Goal: Task Accomplishment & Management: Manage account settings

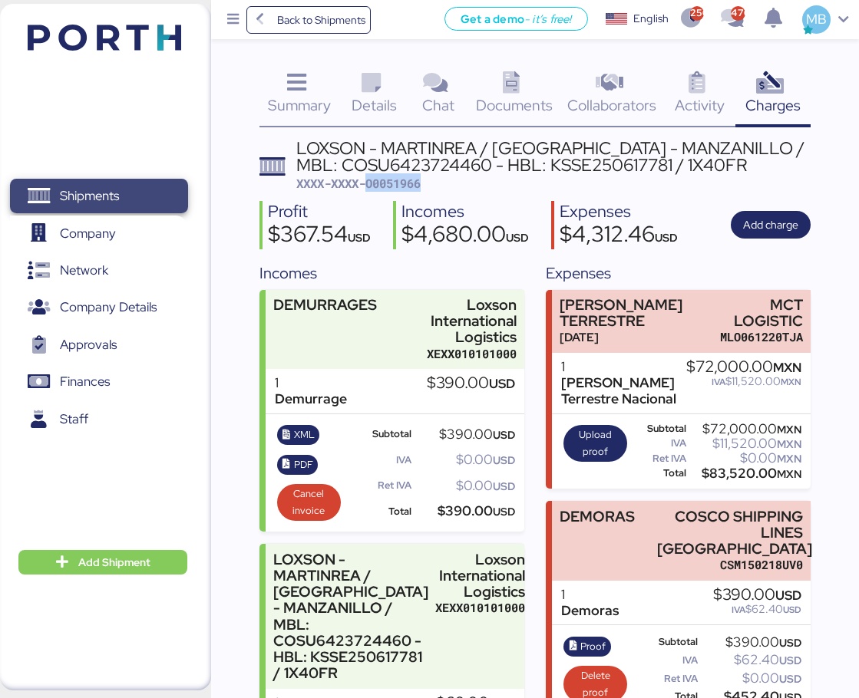
click at [116, 199] on span "Shipments" at bounding box center [89, 196] width 59 height 22
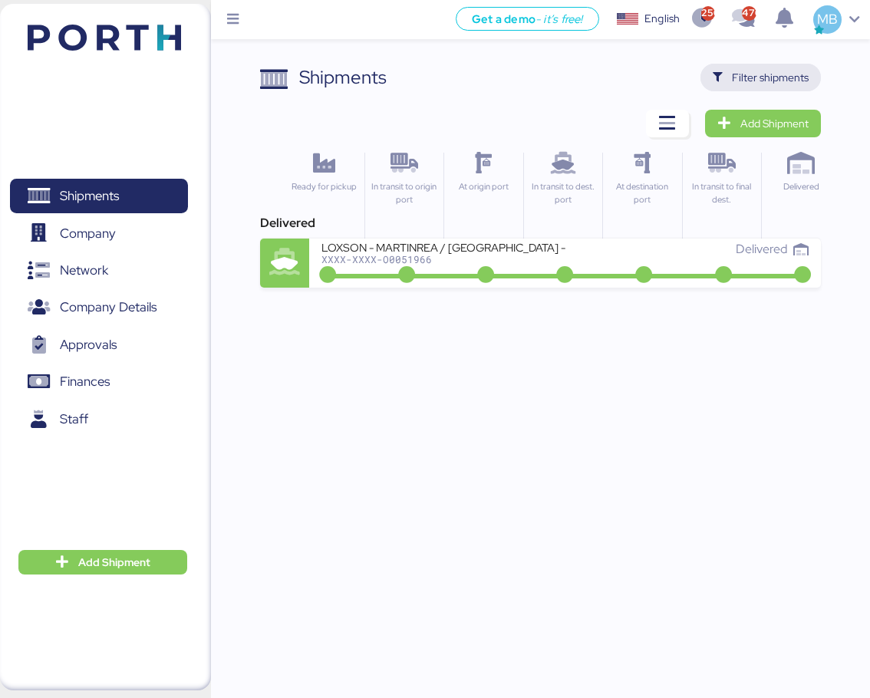
click at [775, 78] on span "Filter shipments" at bounding box center [770, 77] width 77 height 18
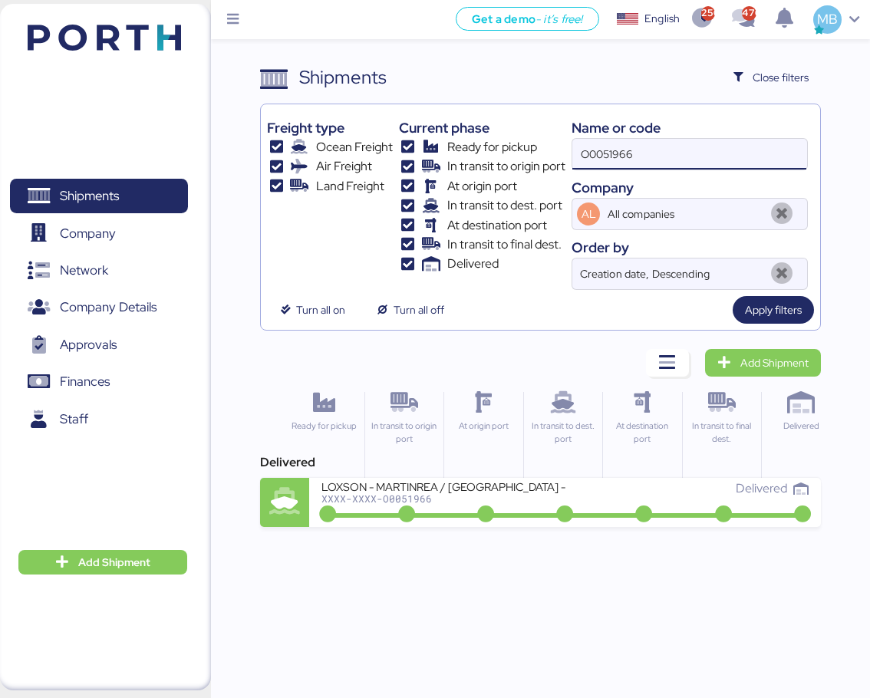
drag, startPoint x: 691, startPoint y: 153, endPoint x: 533, endPoint y: 153, distance: 158.1
click at [533, 153] on div "Freight type Ocean Freight Air Freight Land Freight Current phase Ready for pic…" at bounding box center [540, 201] width 546 height 180
paste input "O0051998"
type input "O0051998"
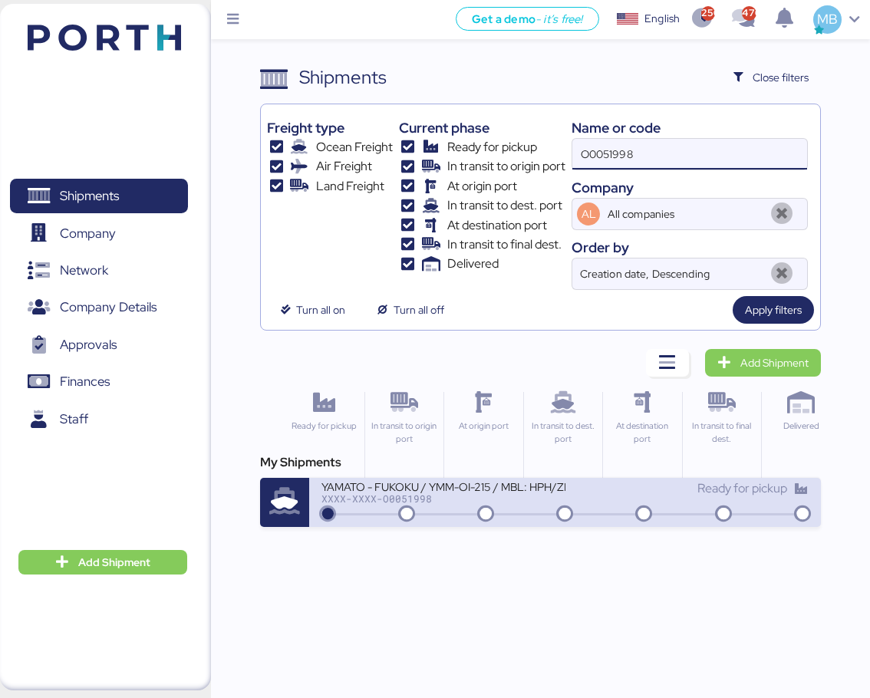
click at [549, 507] on icon at bounding box center [565, 515] width 74 height 17
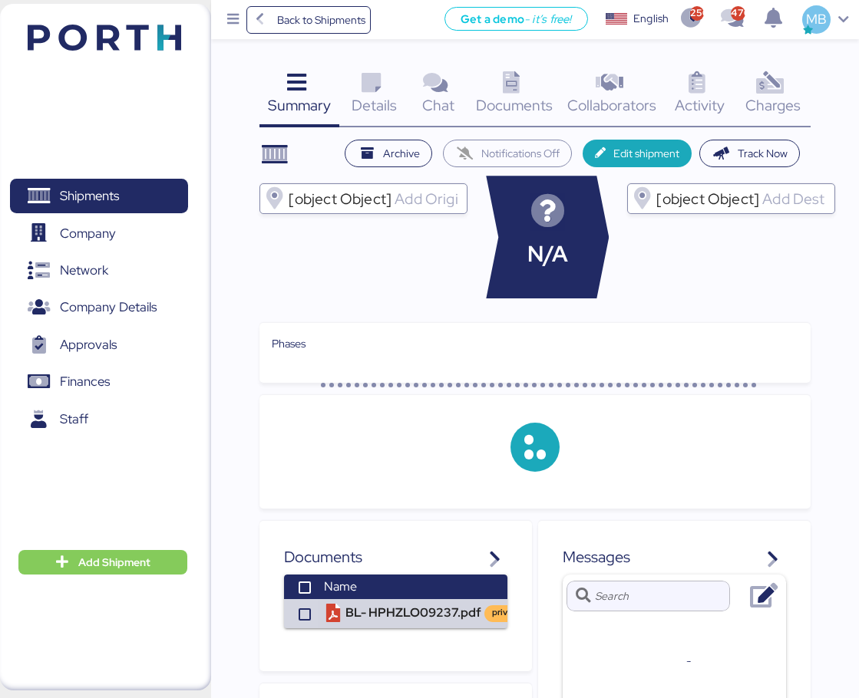
click at [797, 83] on div "Charges 0" at bounding box center [772, 96] width 75 height 64
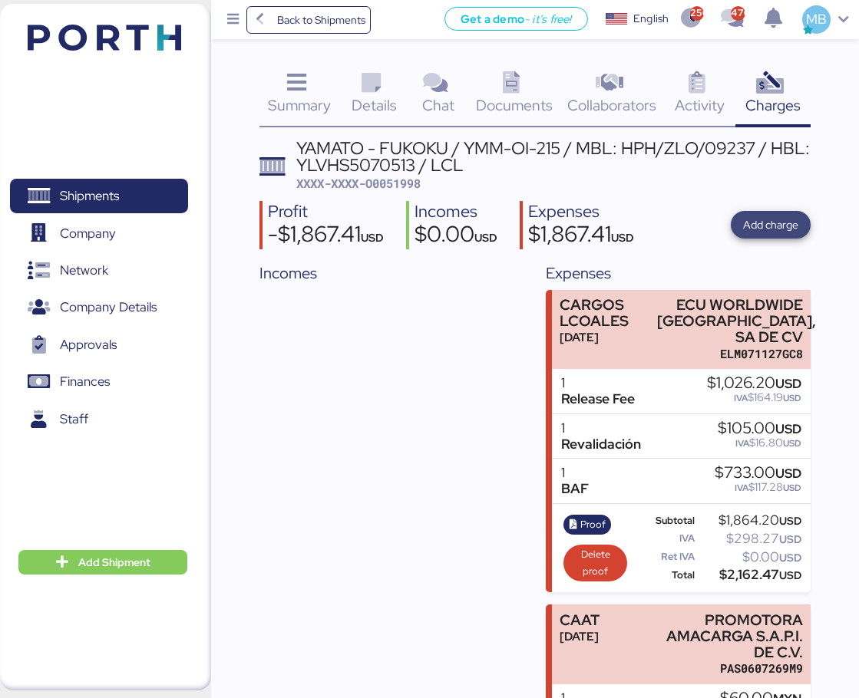
click at [775, 222] on span "Add charge" at bounding box center [770, 225] width 55 height 18
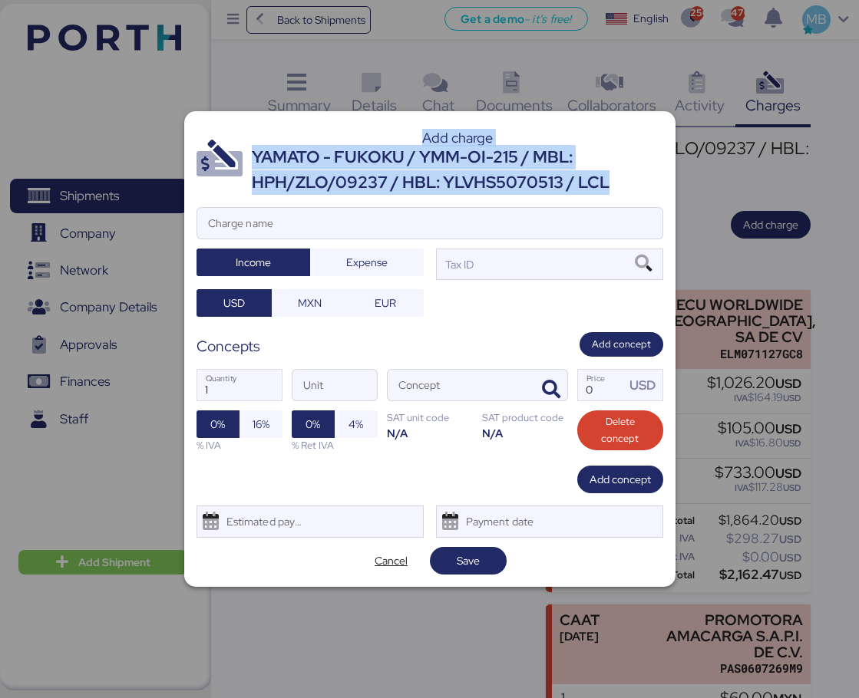
drag, startPoint x: 608, startPoint y: 181, endPoint x: 249, endPoint y: 158, distance: 359.1
click at [249, 158] on header "Add charge YAMATO - FUKOKU / YMM-OI-215 / MBL: HPH/ZLO/09237 / HBL: YLVHS507051…" at bounding box center [429, 159] width 467 height 71
click at [450, 150] on div "YAMATO - FUKOKU / YMM-OI-215 / MBL: HPH/ZLO/09237 / HBL: YLVHS5070513 / LCL" at bounding box center [457, 170] width 411 height 50
drag, startPoint x: 616, startPoint y: 186, endPoint x: 252, endPoint y: 164, distance: 365.2
click at [252, 164] on div "YAMATO - FUKOKU / YMM-OI-215 / MBL: HPH/ZLO/09237 / HBL: YLVHS5070513 / LCL" at bounding box center [457, 170] width 411 height 50
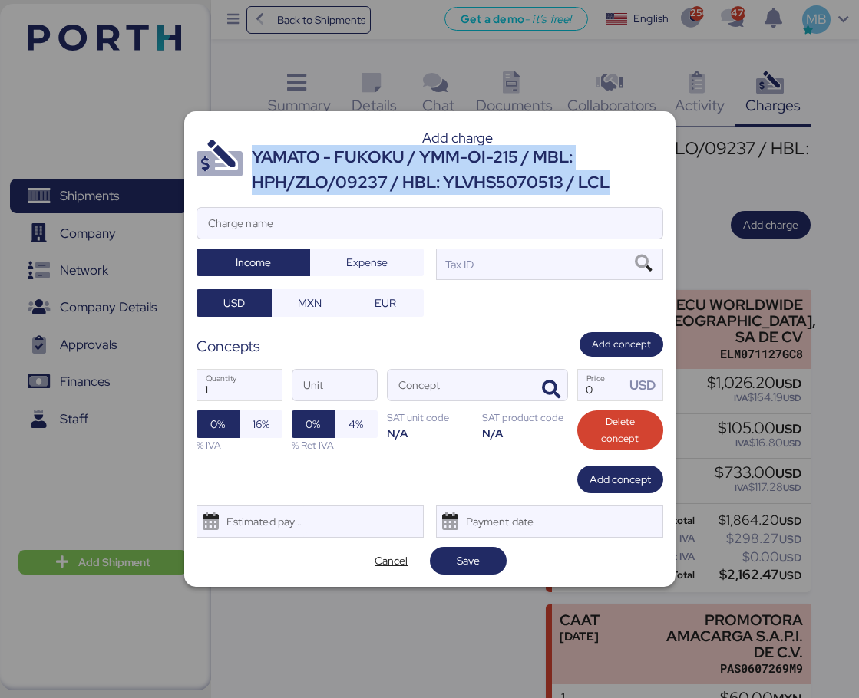
copy div "YAMATO - FUKOKU / YMM-OI-215 / MBL: HPH/ZLO/09237 / HBL: YLVHS5070513 / LCL"
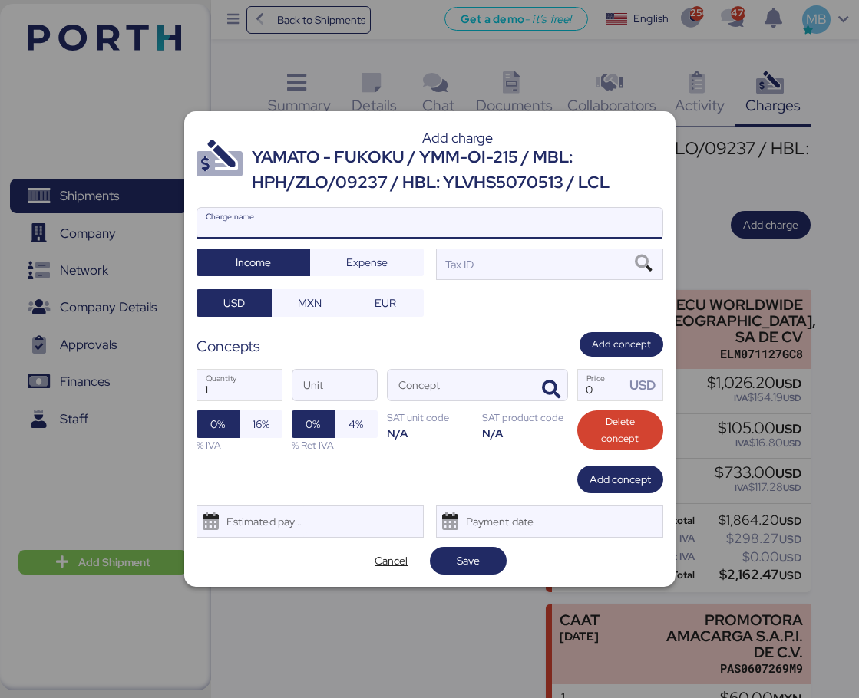
click at [419, 233] on input "Charge name" at bounding box center [429, 223] width 465 height 31
paste input "YAMATO - FUKOKU / YMM-OI-215 / MBL: HPH/ZLO/09237 / HBL: YLVHS5070513 / LCL"
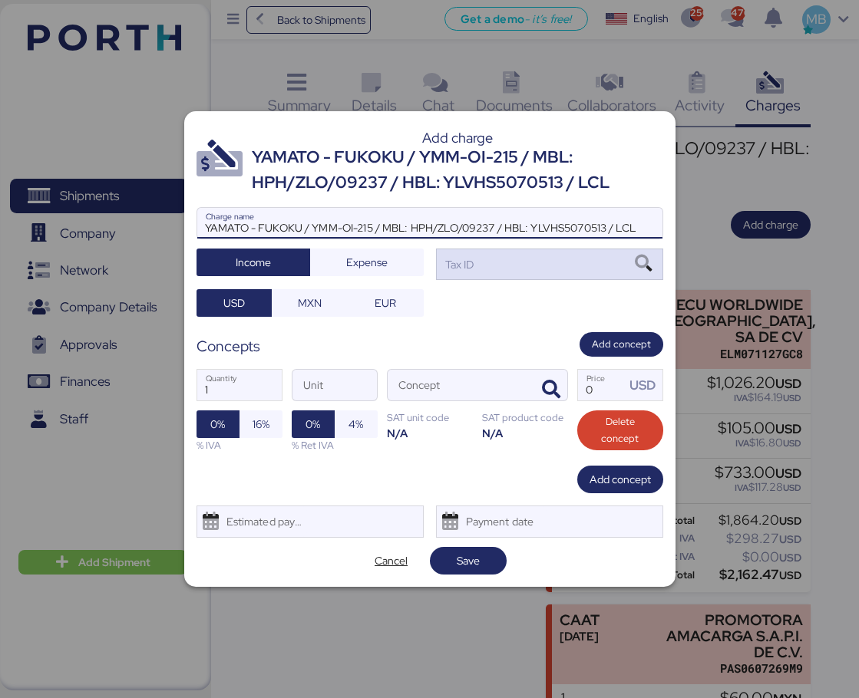
type input "YAMATO - FUKOKU / YMM-OI-215 / MBL: HPH/ZLO/09237 / HBL: YLVHS5070513 / LCL"
click at [513, 261] on div "Tax ID" at bounding box center [549, 264] width 227 height 31
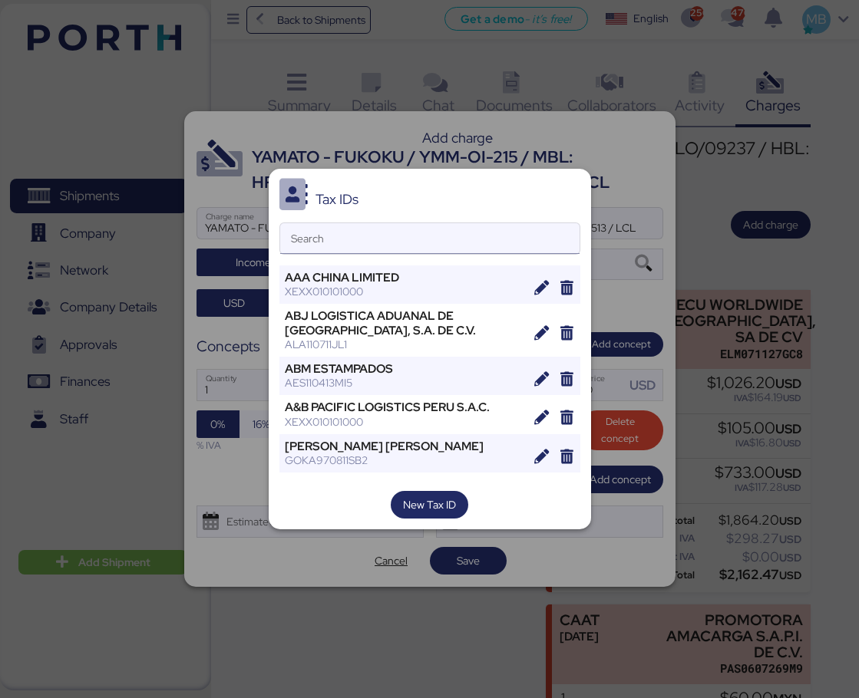
click at [424, 236] on input "Search" at bounding box center [429, 238] width 299 height 31
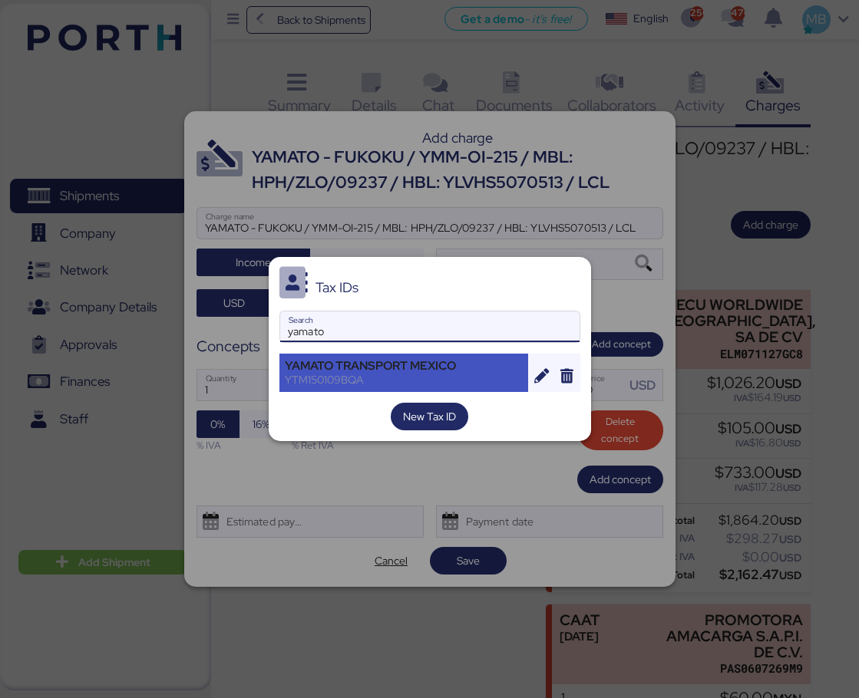
type input "yamato"
click at [381, 373] on div "YAMATO TRANSPORT MEXICO" at bounding box center [404, 366] width 239 height 14
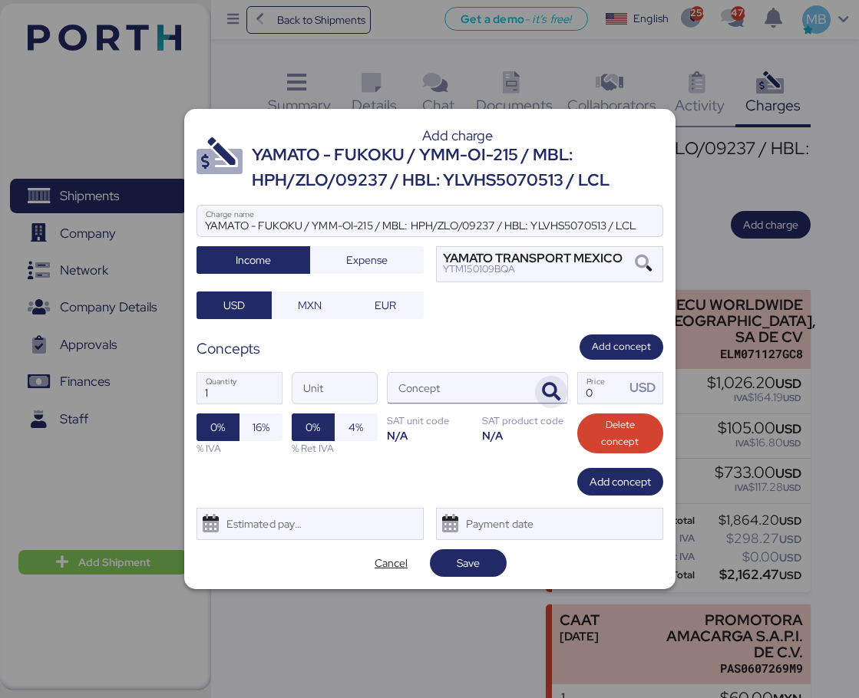
click at [551, 391] on icon "button" at bounding box center [551, 392] width 18 height 18
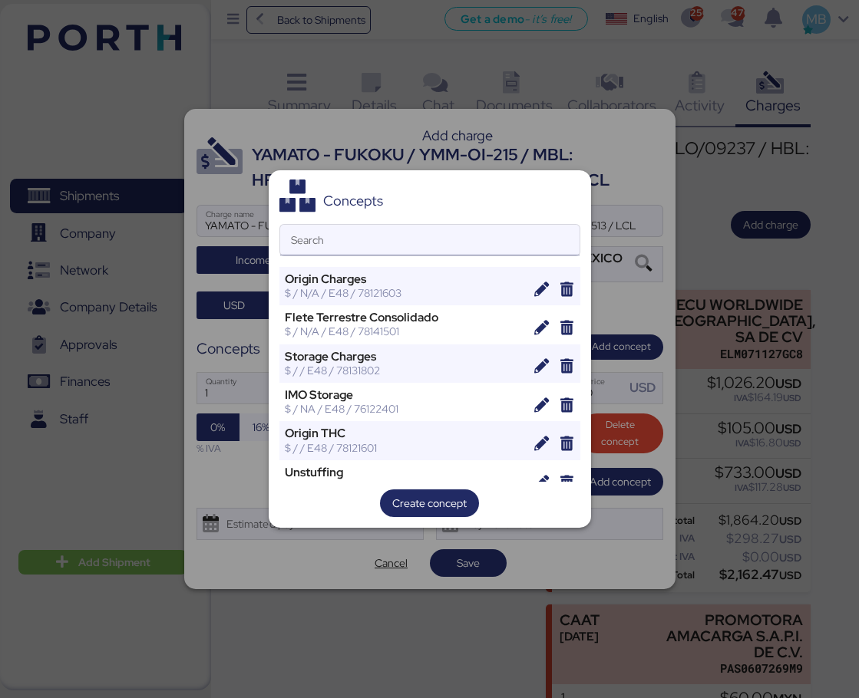
click at [430, 232] on input "Search" at bounding box center [429, 240] width 299 height 31
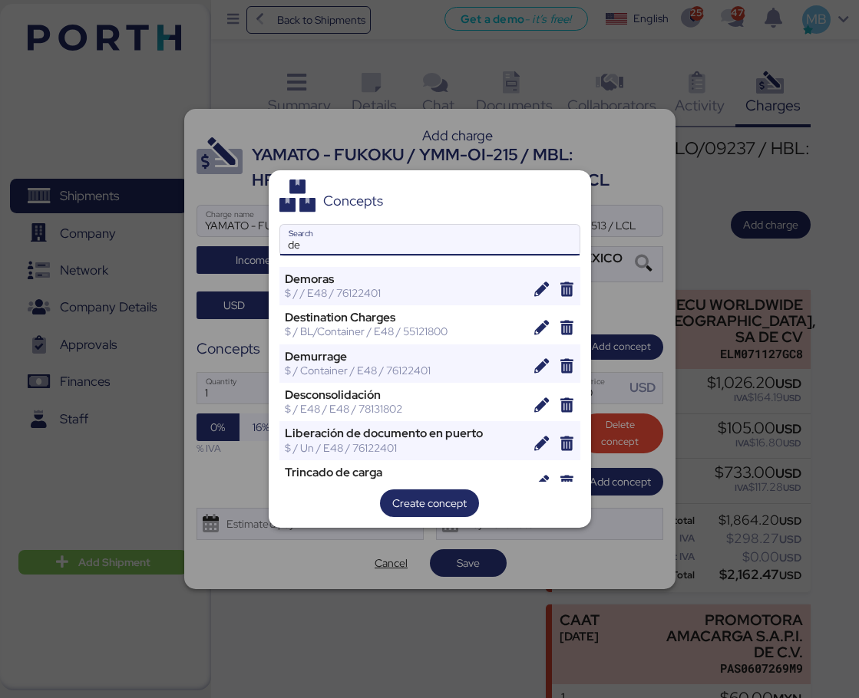
type input "d"
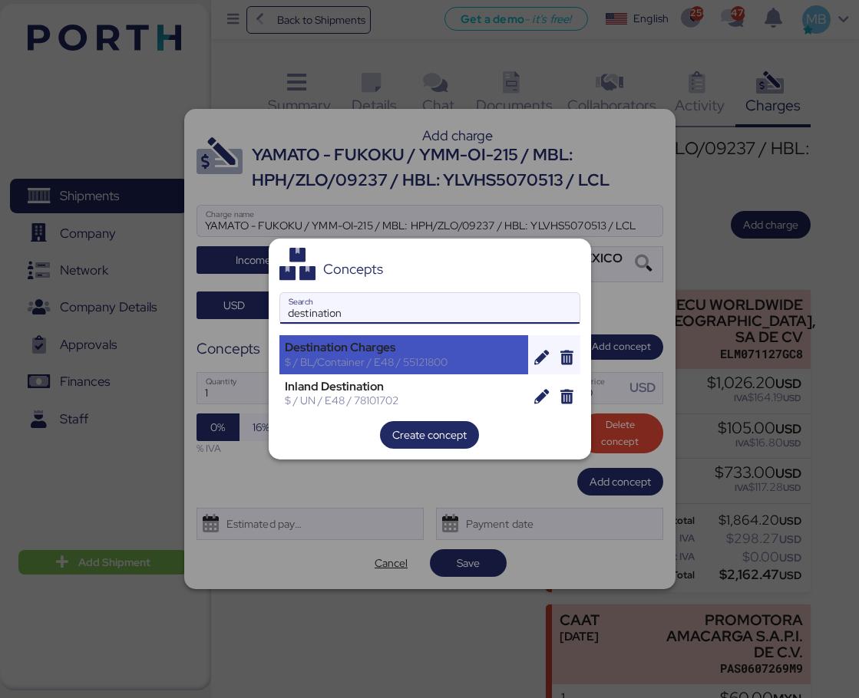
type input "destination"
click at [416, 349] on div "Destination Charges" at bounding box center [404, 348] width 239 height 14
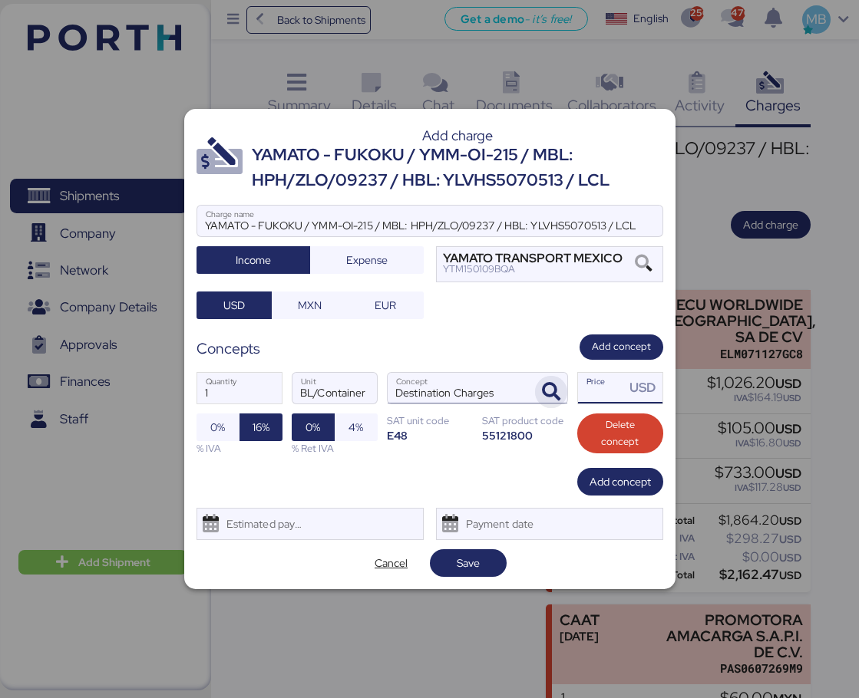
drag, startPoint x: 611, startPoint y: 390, endPoint x: 560, endPoint y: 387, distance: 50.7
click at [560, 387] on div "1 Quantity BL/Container Unit Destination Charges Concept Price USD 0% 16% % IVA…" at bounding box center [429, 414] width 467 height 108
type input "1894.2"
click at [638, 480] on span "Add concept" at bounding box center [619, 482] width 61 height 18
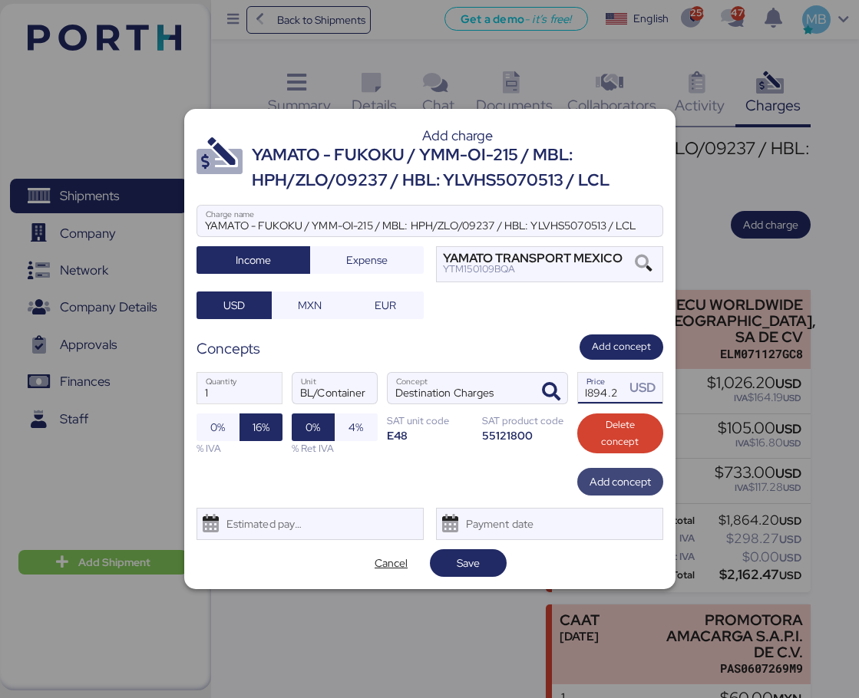
scroll to position [0, 0]
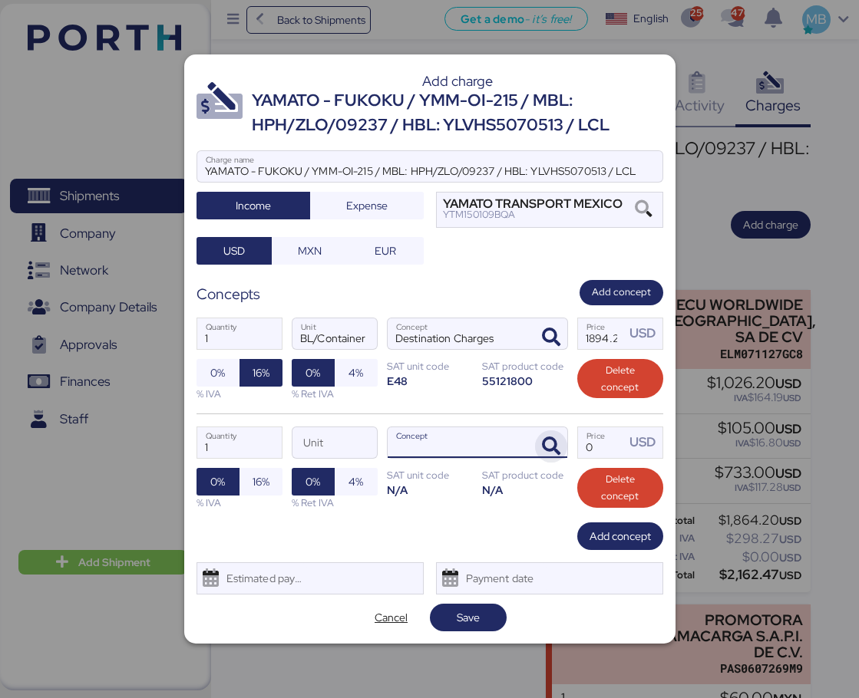
click at [553, 450] on icon "button" at bounding box center [551, 446] width 18 height 18
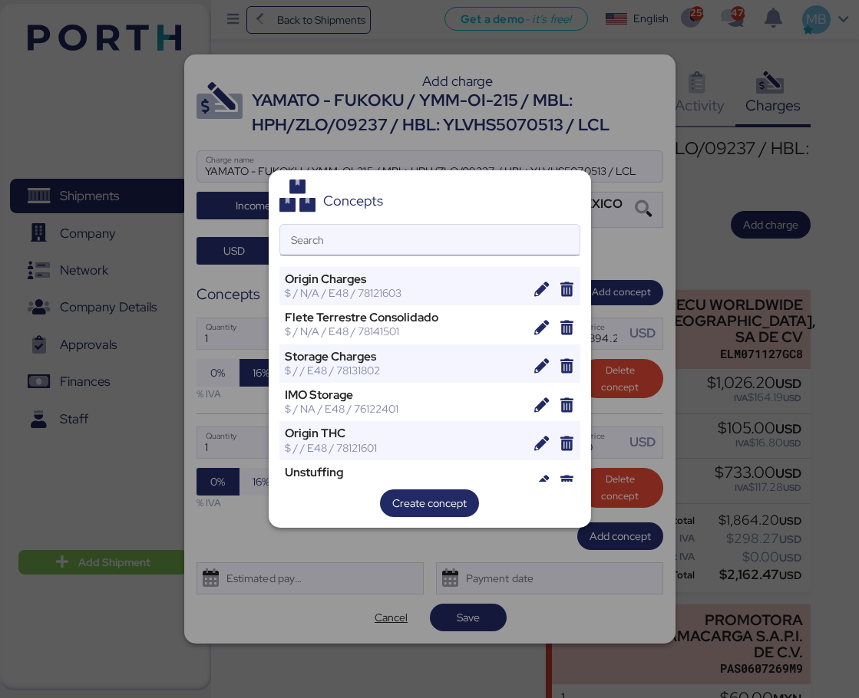
click at [413, 234] on input "Search" at bounding box center [429, 240] width 299 height 31
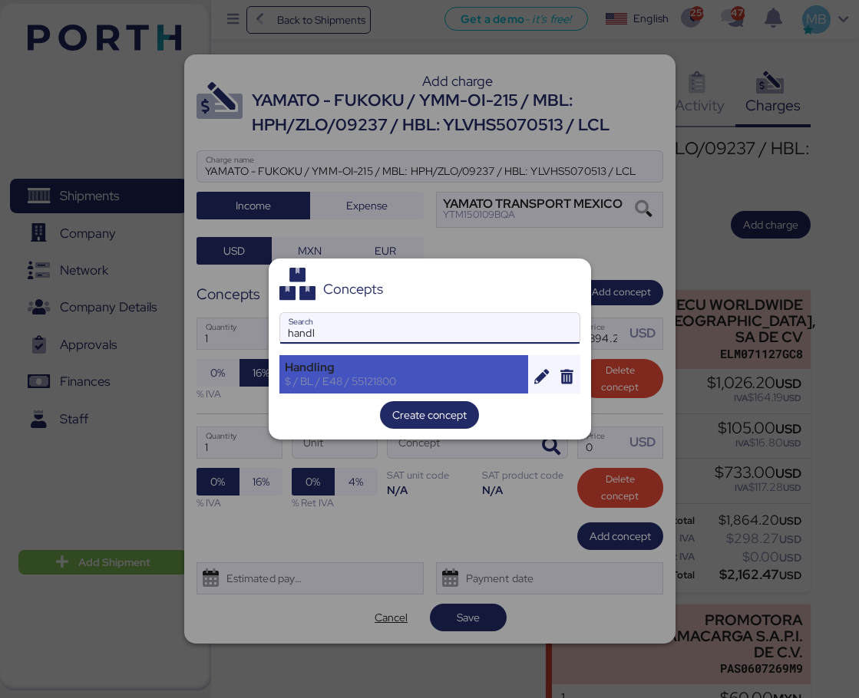
type input "handl"
click at [387, 390] on div "Handling $ / BL / E48 / 55121800" at bounding box center [403, 374] width 249 height 38
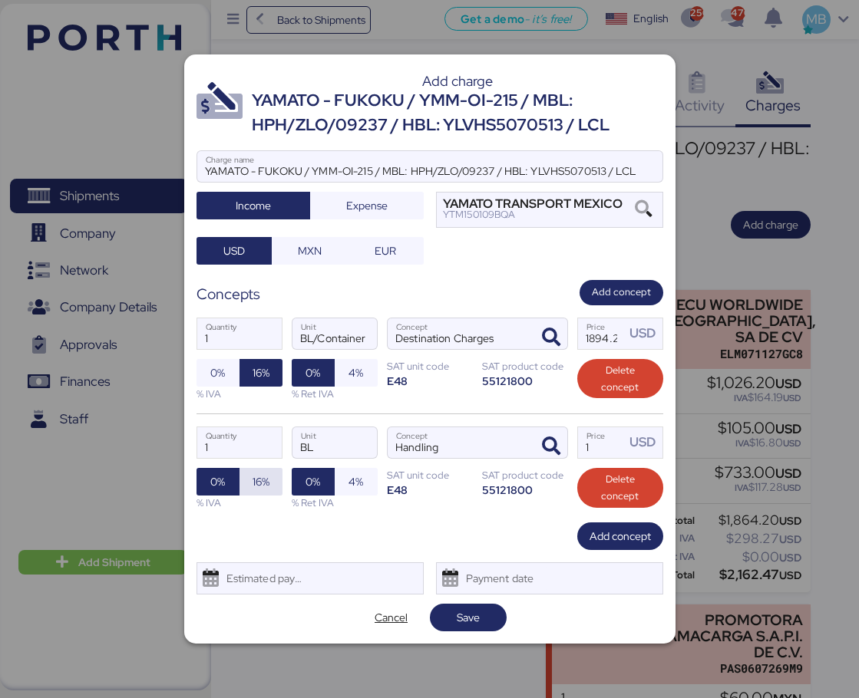
click at [259, 482] on span "16%" at bounding box center [260, 482] width 17 height 18
drag, startPoint x: 610, startPoint y: 444, endPoint x: 532, endPoint y: 437, distance: 78.7
click at [532, 437] on div "1 Quantity BL Unit Handling Concept 1 Price USD 0% 16% % IVA 0% 4% % Ret IVA SA…" at bounding box center [429, 468] width 467 height 109
type input "36"
click at [608, 536] on span "Add concept" at bounding box center [619, 536] width 61 height 18
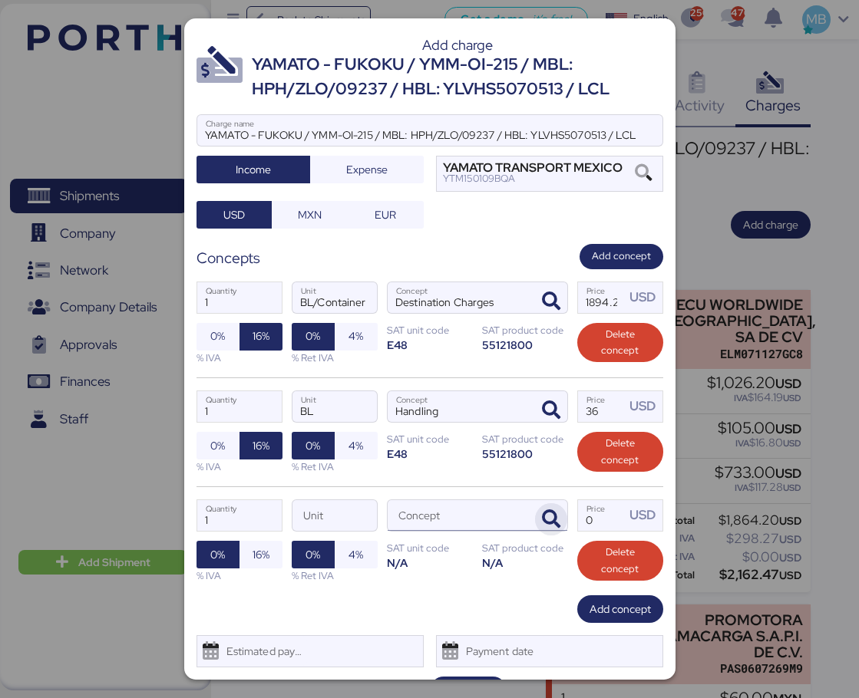
click at [543, 511] on icon "button" at bounding box center [551, 519] width 18 height 18
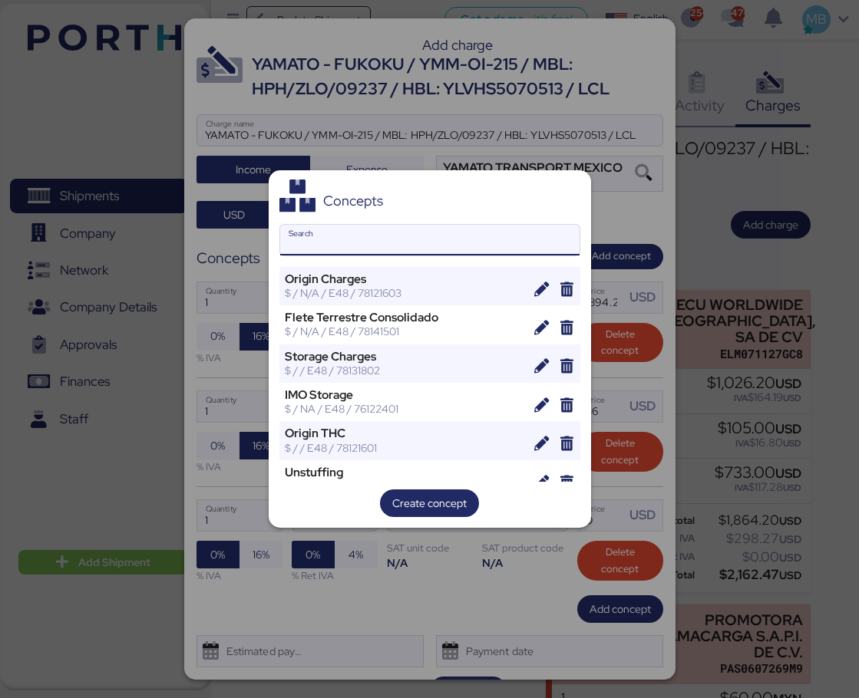
click at [400, 241] on input "Search" at bounding box center [429, 240] width 299 height 31
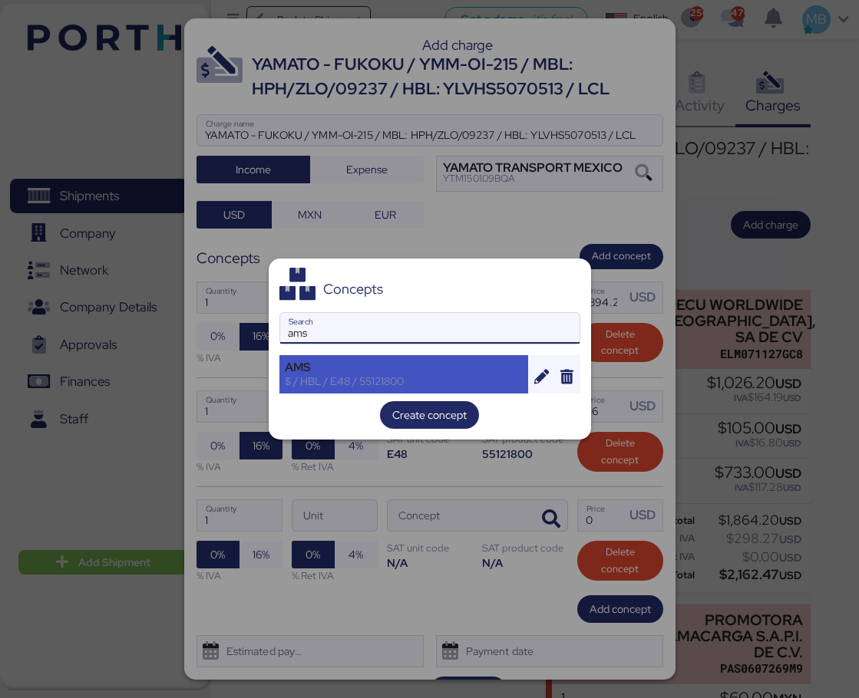
type input "ams"
click at [388, 371] on div "AMS" at bounding box center [404, 368] width 239 height 14
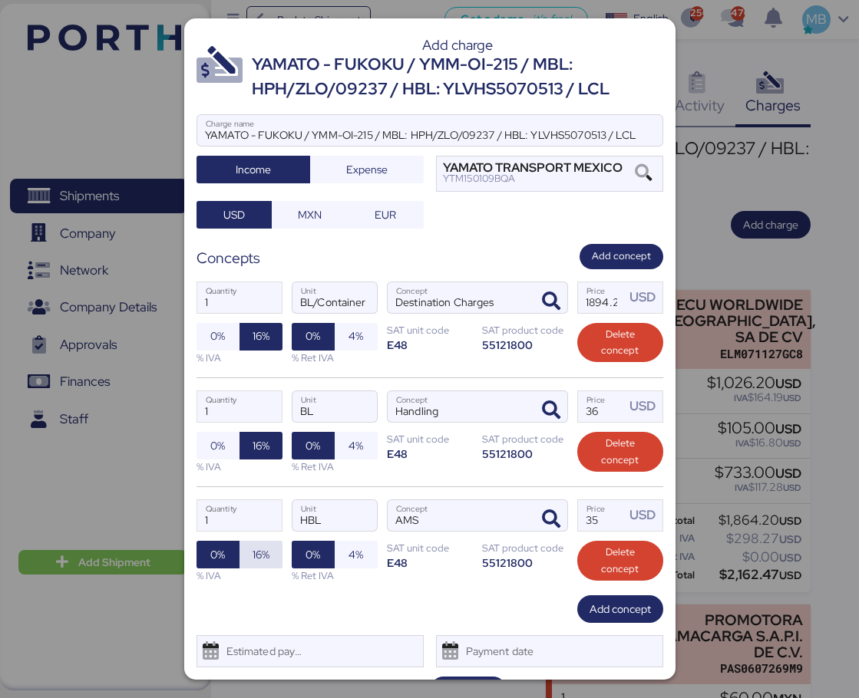
click at [265, 559] on span "16%" at bounding box center [260, 555] width 17 height 18
drag, startPoint x: 614, startPoint y: 510, endPoint x: 554, endPoint y: 506, distance: 60.0
click at [554, 506] on div "1 Quantity HBL Unit AMS Concept 35 Price USD 0% 16% % IVA 0% 4% % Ret IVA SAT u…" at bounding box center [429, 541] width 467 height 109
click at [605, 529] on input "35" at bounding box center [602, 515] width 48 height 31
drag, startPoint x: 604, startPoint y: 526, endPoint x: 543, endPoint y: 521, distance: 60.9
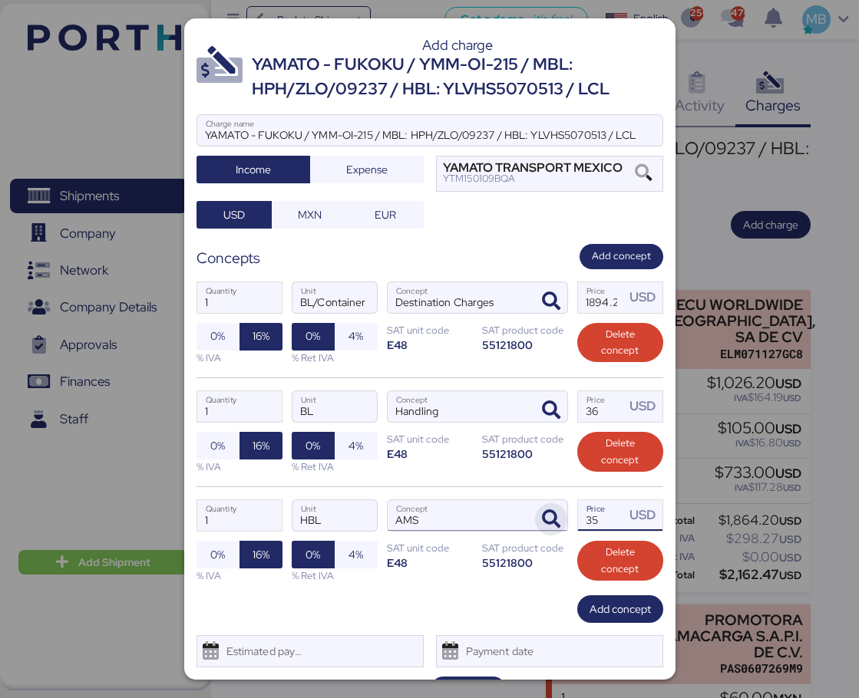
click at [543, 521] on div "1 Quantity HBL Unit AMS Concept 35 Price USD 0% 16% % IVA 0% 4% % Ret IVA SAT u…" at bounding box center [429, 541] width 467 height 109
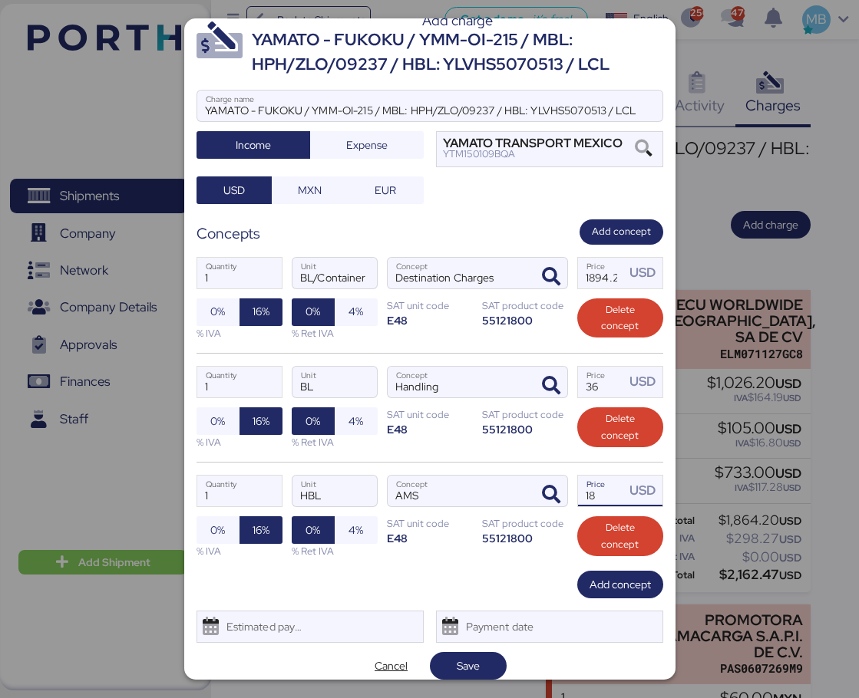
scroll to position [37, 0]
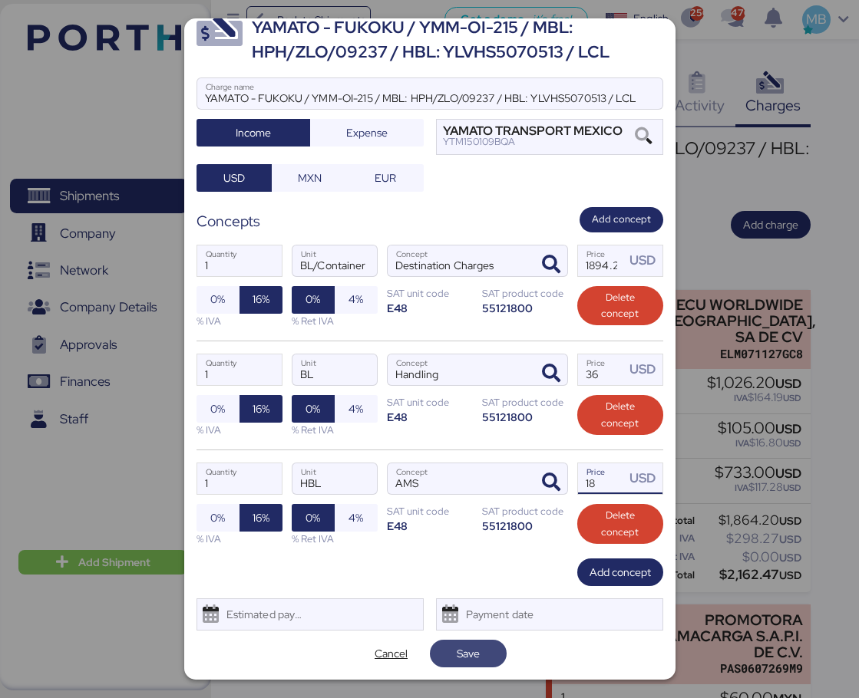
type input "18"
click at [493, 659] on span "Save" at bounding box center [468, 654] width 77 height 28
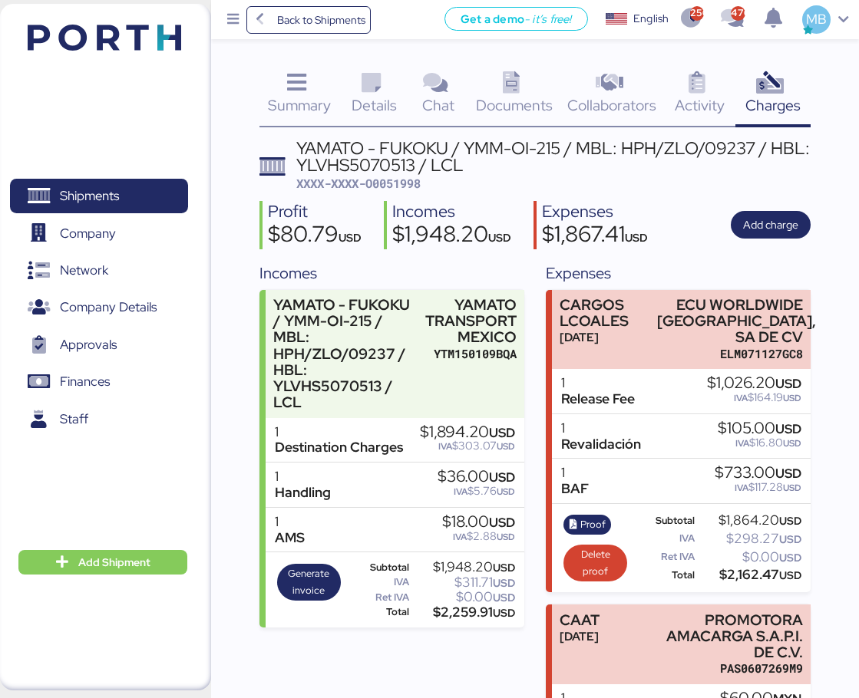
click at [403, 186] on span "XXXX-XXXX-O0051998" at bounding box center [358, 183] width 124 height 15
copy span "O0051998"
click at [119, 195] on span "Shipments" at bounding box center [89, 196] width 59 height 22
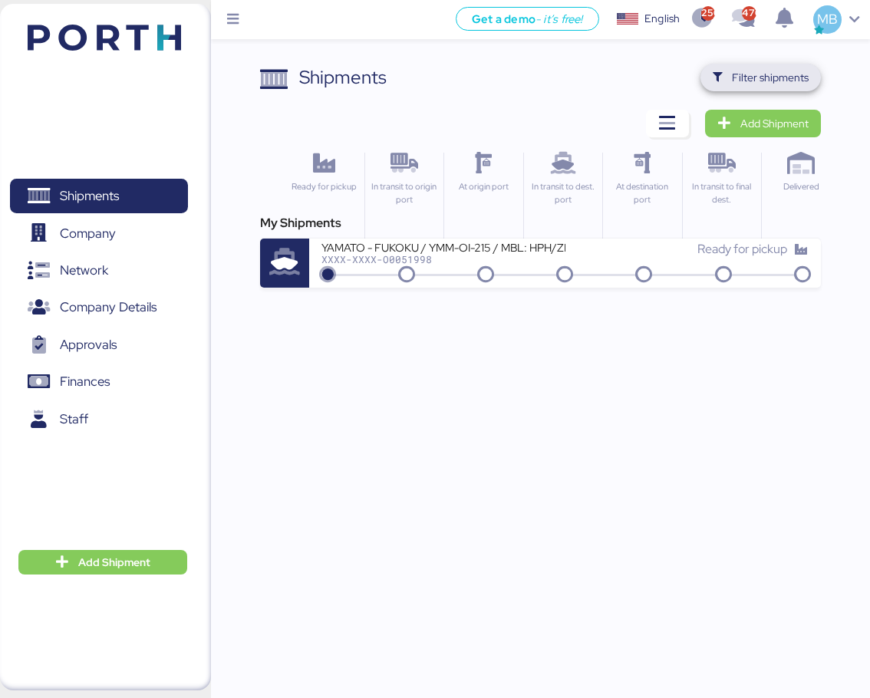
click at [794, 76] on span "Filter shipments" at bounding box center [770, 77] width 77 height 18
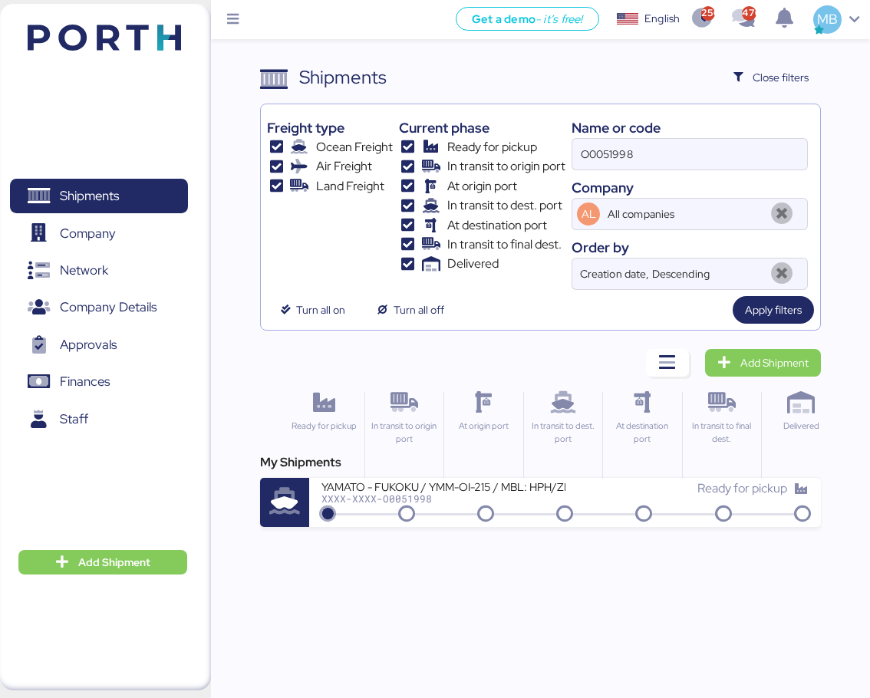
drag, startPoint x: 558, startPoint y: 146, endPoint x: 520, endPoint y: 146, distance: 37.6
click at [520, 146] on div "Freight type Ocean Freight Air Freight Land Freight Current phase Ready for pic…" at bounding box center [540, 201] width 546 height 180
paste input "O0051997"
type input "O0051997"
click at [545, 527] on div "Get a demo - it’s free! Get a demo English Inglés English 2568 476 MB Shipments…" at bounding box center [435, 349] width 870 height 698
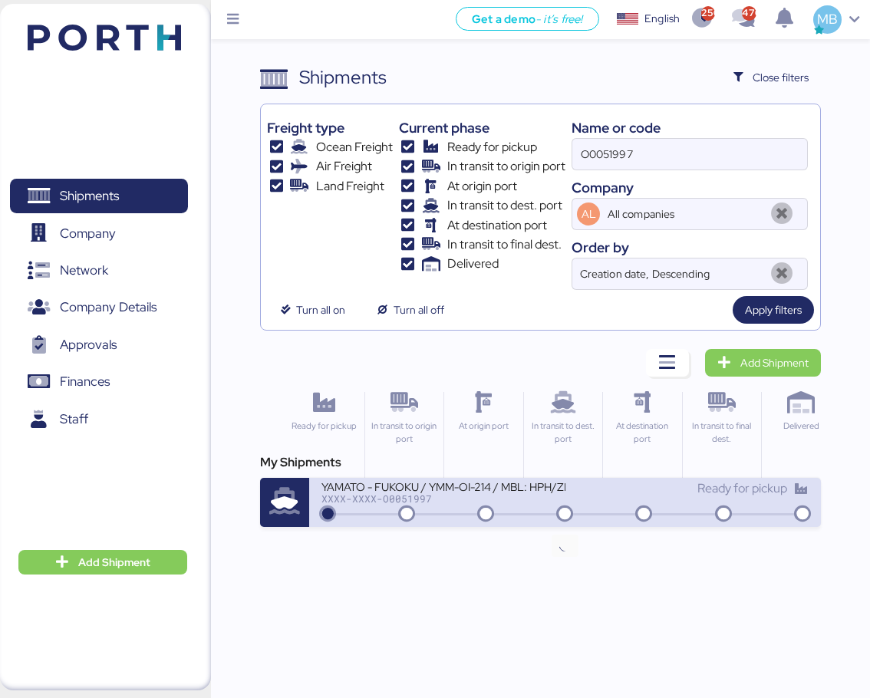
click at [554, 514] on icon at bounding box center [565, 515] width 74 height 17
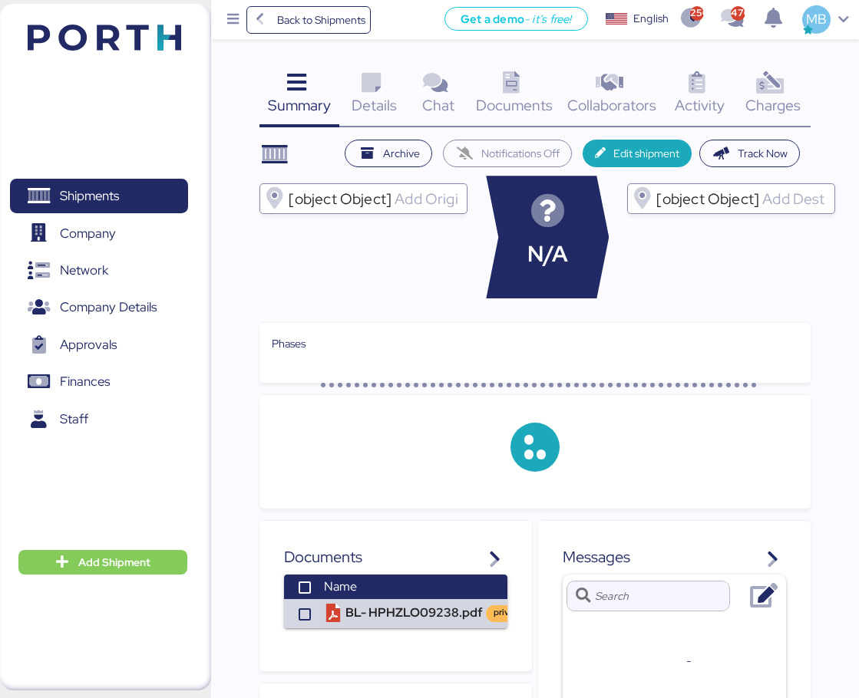
click at [796, 90] on div "Charges 0" at bounding box center [772, 96] width 75 height 64
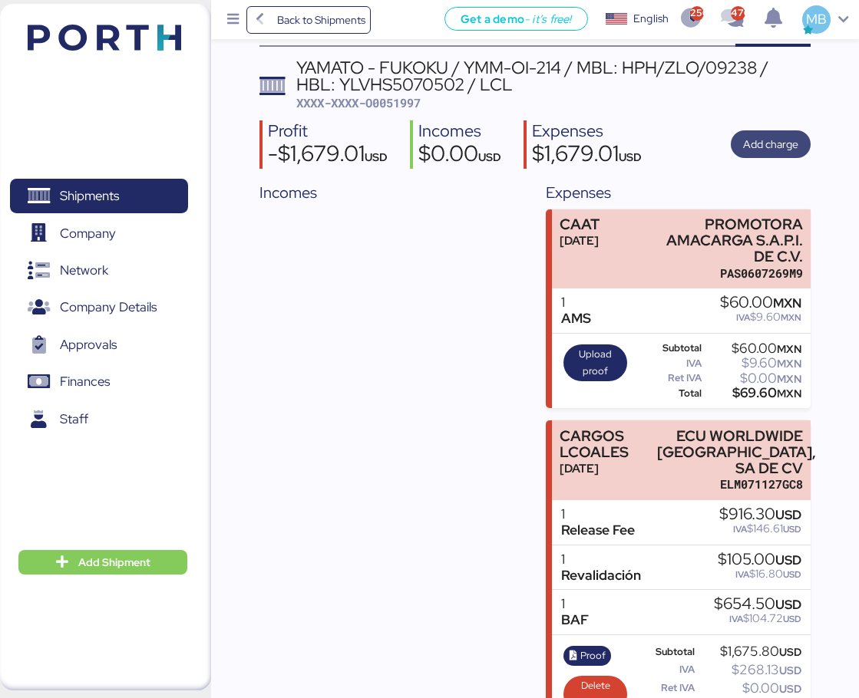
scroll to position [102, 0]
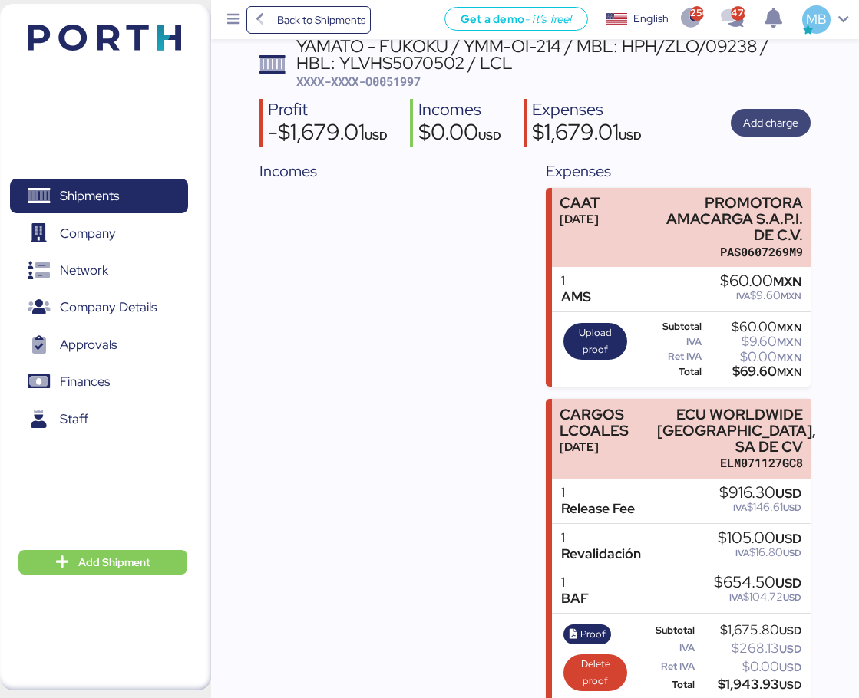
click at [766, 120] on span "Add charge" at bounding box center [770, 123] width 55 height 18
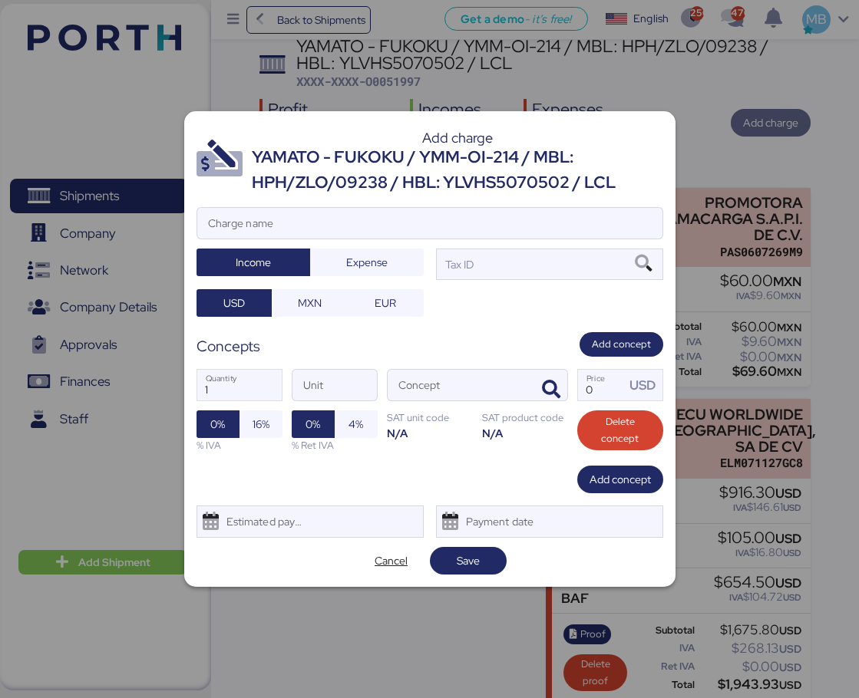
scroll to position [0, 0]
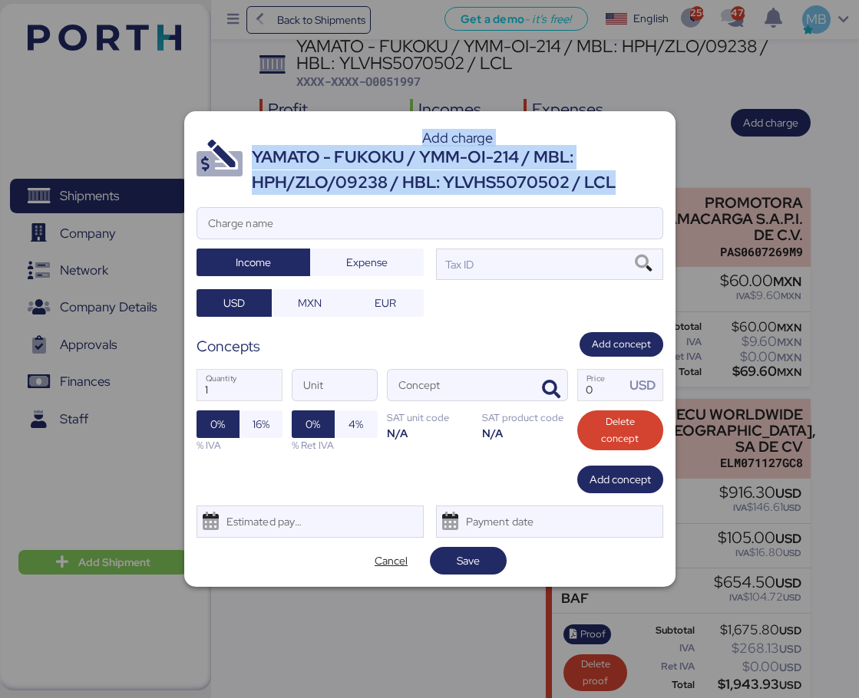
drag, startPoint x: 620, startPoint y: 181, endPoint x: 249, endPoint y: 158, distance: 371.4
click at [249, 158] on header "Add charge YAMATO - FUKOKU / YMM-OI-214 / MBL: HPH/ZLO/09238 / HBL: YLVHS507050…" at bounding box center [429, 159] width 467 height 71
click at [477, 171] on div "YAMATO - FUKOKU / YMM-OI-214 / MBL: HPH/ZLO/09238 / HBL: YLVHS5070502 / LCL" at bounding box center [457, 170] width 411 height 50
click at [585, 174] on div "YAMATO - FUKOKU / YMM-OI-214 / MBL: HPH/ZLO/09238 / HBL: YLVHS5070502 / LCL" at bounding box center [457, 170] width 411 height 50
drag, startPoint x: 611, startPoint y: 182, endPoint x: 254, endPoint y: 157, distance: 357.7
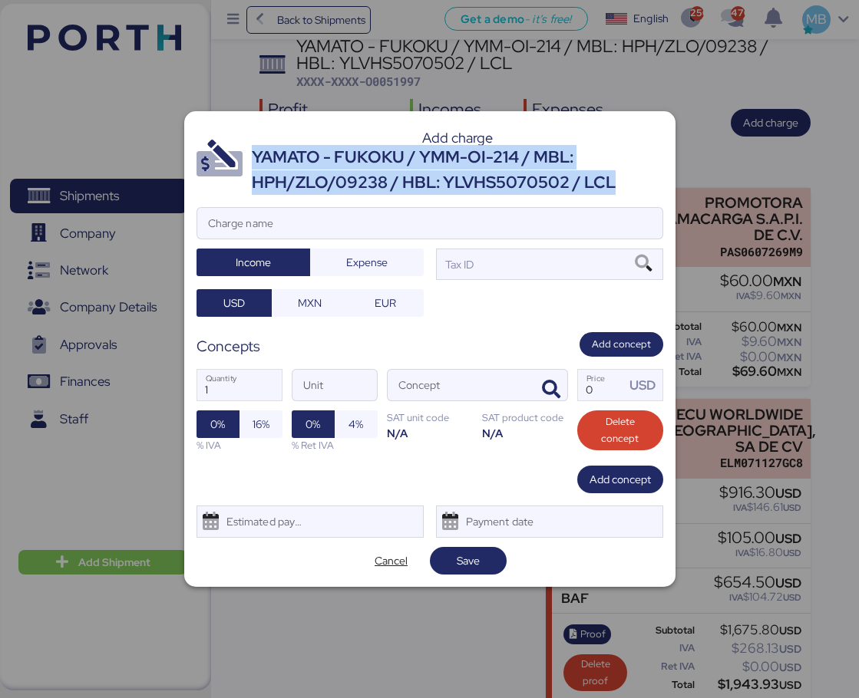
click at [254, 157] on div "YAMATO - FUKOKU / YMM-OI-214 / MBL: HPH/ZLO/09238 / HBL: YLVHS5070502 / LCL" at bounding box center [457, 170] width 411 height 50
copy div "YAMATO - FUKOKU / YMM-OI-214 / MBL: HPH/ZLO/09238 / HBL: YLVHS5070502 / LCL"
click at [325, 233] on input "Charge name" at bounding box center [429, 223] width 465 height 31
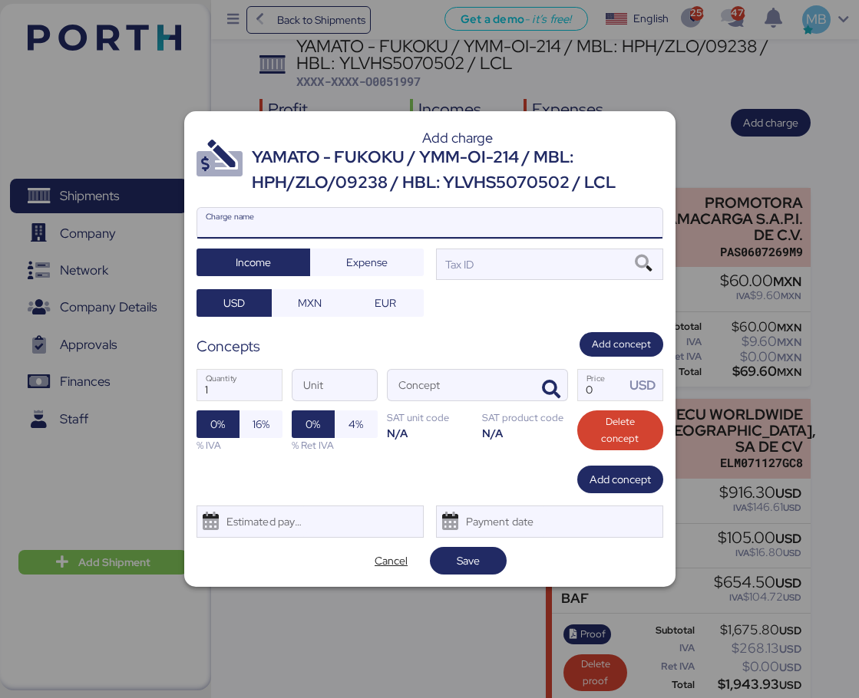
paste input "YAMATO - FUKOKU / YMM-OI-214 / MBL: HPH/ZLO/09238 / HBL: YLVHS5070502 / LCL"
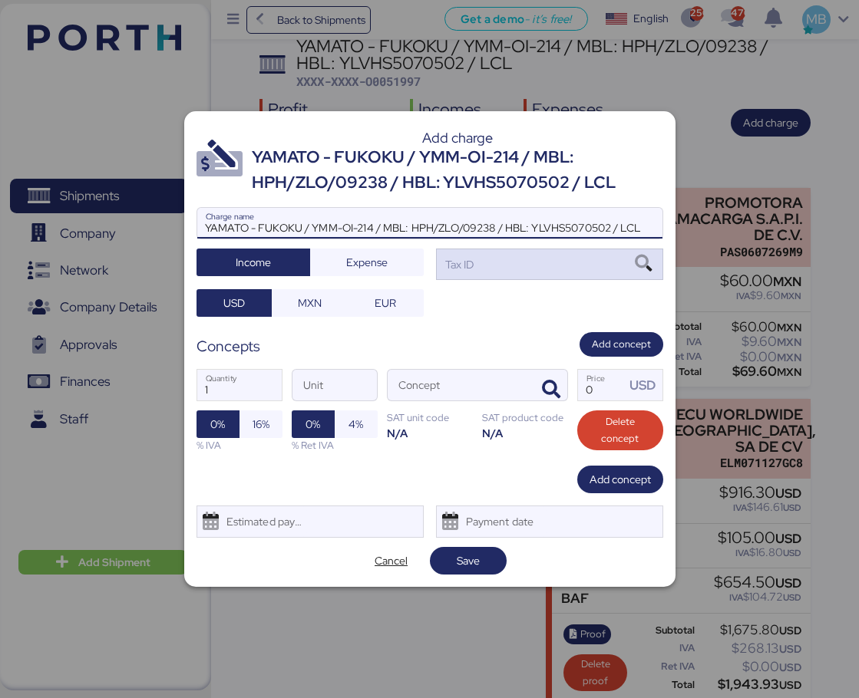
type input "YAMATO - FUKOKU / YMM-OI-214 / MBL: HPH/ZLO/09238 / HBL: YLVHS5070502 / LCL"
click at [533, 268] on div "Tax ID" at bounding box center [549, 264] width 227 height 31
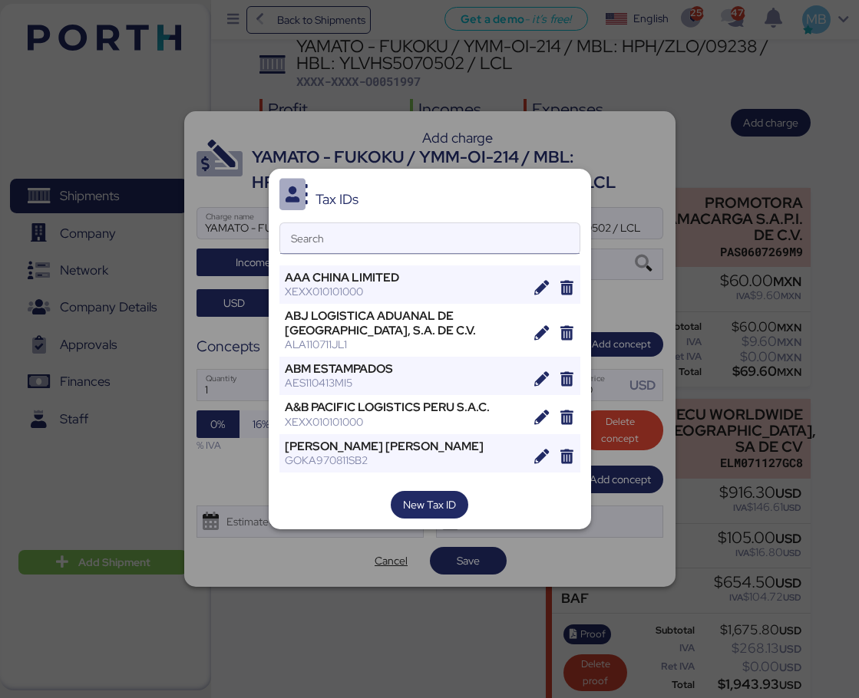
click at [402, 239] on input "Search" at bounding box center [429, 238] width 299 height 31
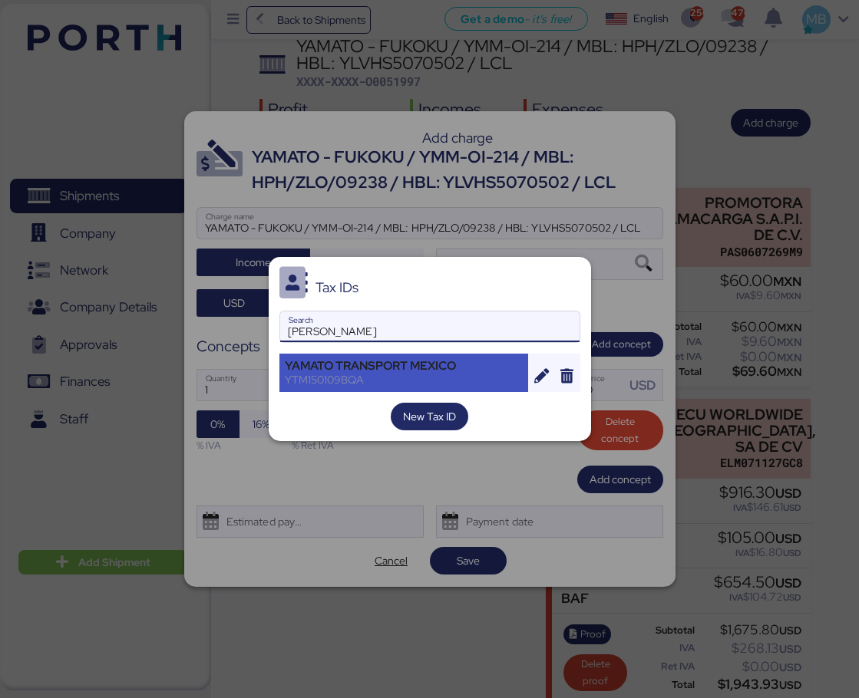
type input "[PERSON_NAME]"
click at [464, 382] on div "YTM150109BQA" at bounding box center [404, 380] width 239 height 14
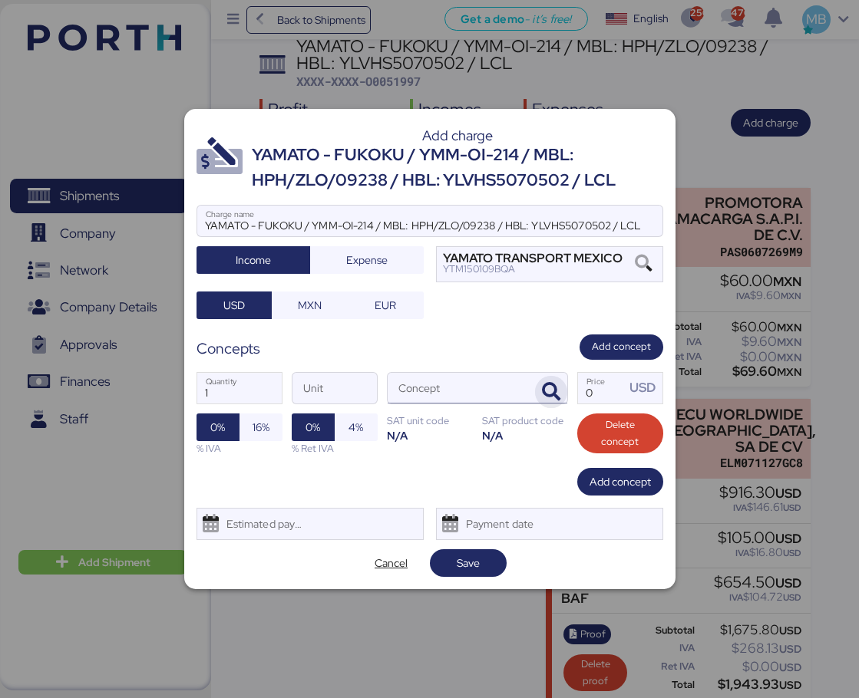
click at [545, 388] on icon "button" at bounding box center [551, 392] width 18 height 18
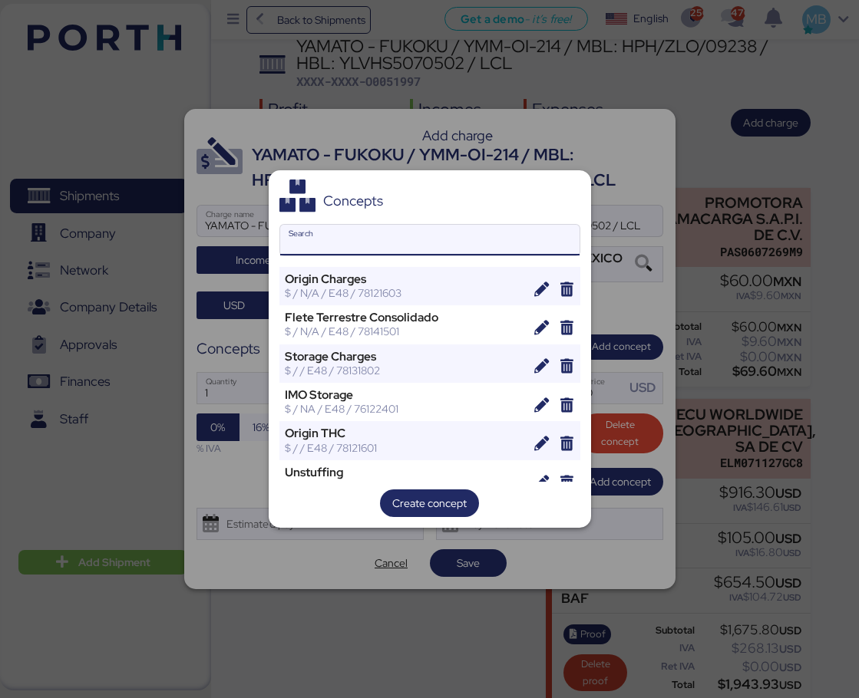
click at [426, 255] on input "Search" at bounding box center [429, 240] width 299 height 31
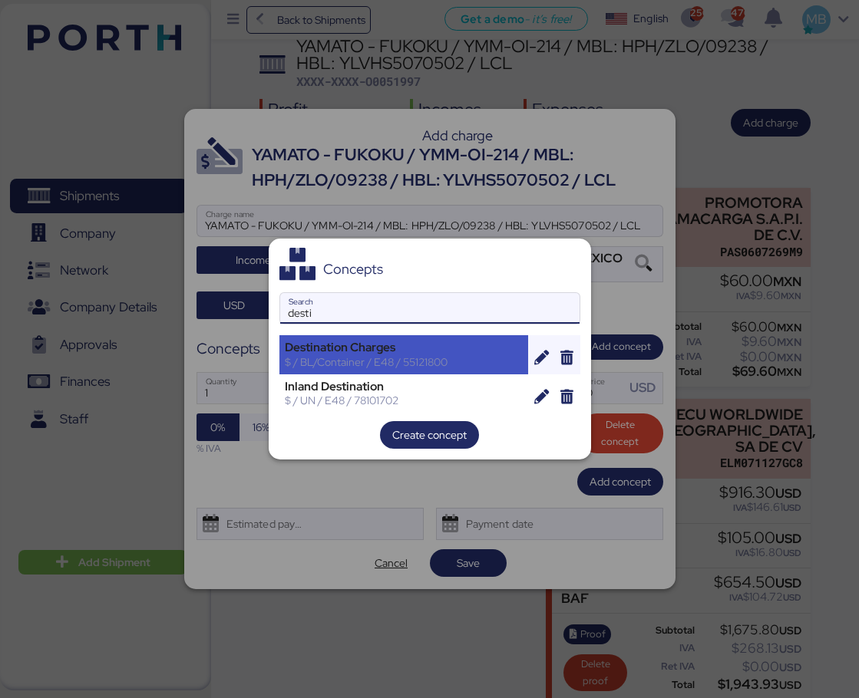
type input "desti"
click at [449, 347] on div "Destination Charges" at bounding box center [404, 348] width 239 height 14
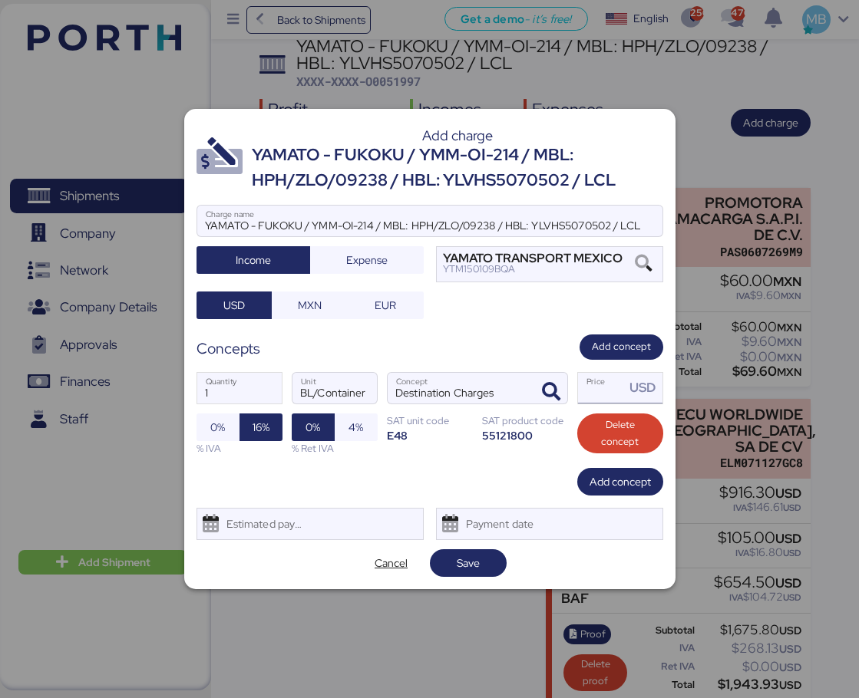
click at [593, 391] on input "Price USD" at bounding box center [602, 388] width 48 height 31
type input "3705.8"
click at [637, 483] on span "Add concept" at bounding box center [619, 482] width 61 height 18
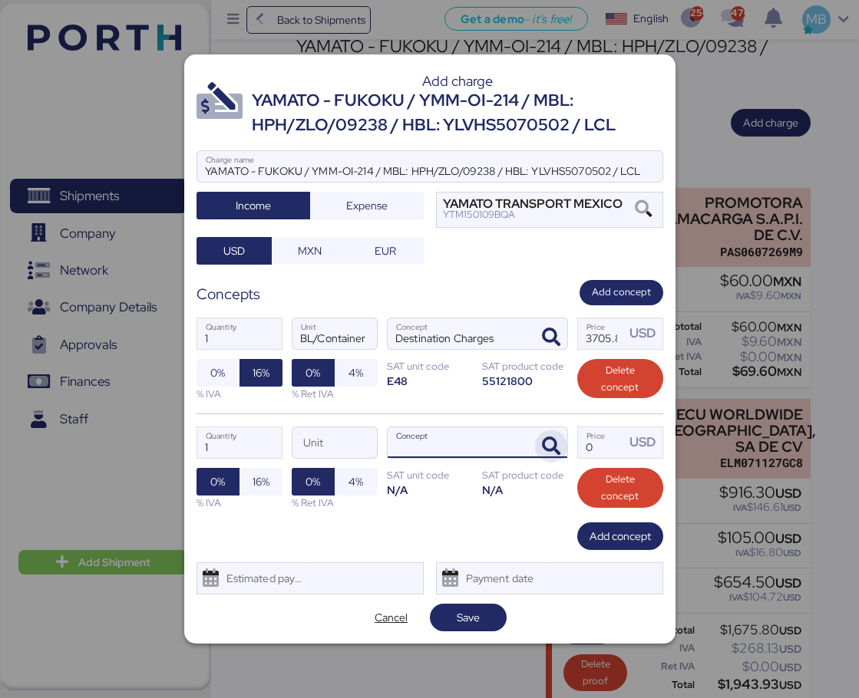
click at [553, 439] on icon "button" at bounding box center [551, 446] width 18 height 18
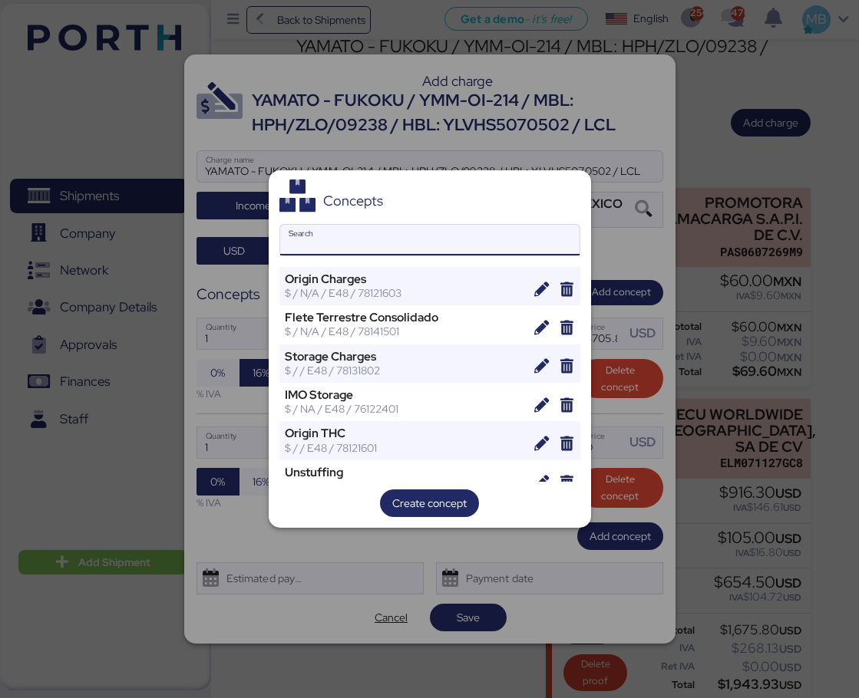
click at [403, 242] on input "Search" at bounding box center [429, 240] width 299 height 31
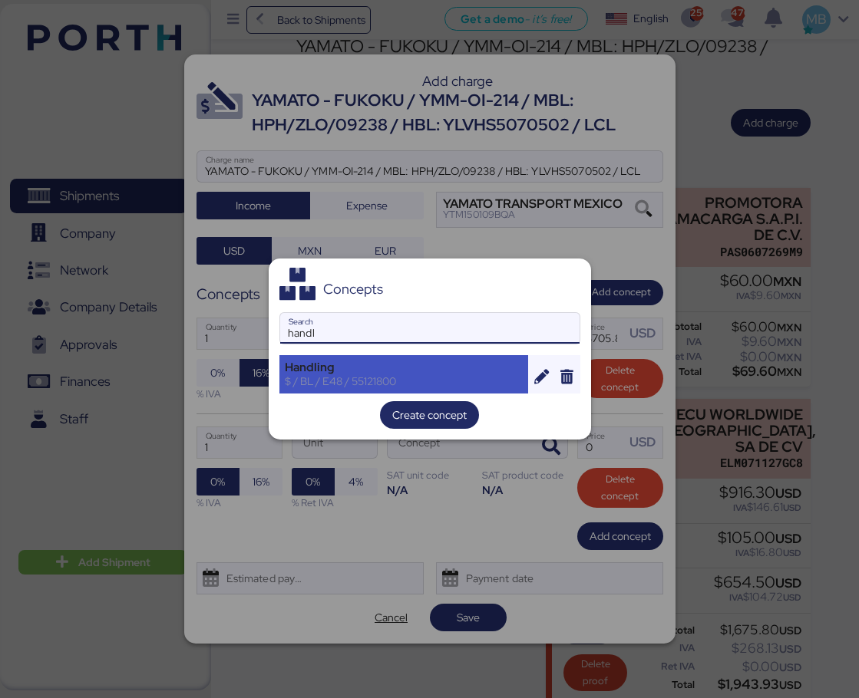
type input "handl"
click at [413, 373] on div "Handling" at bounding box center [404, 368] width 239 height 14
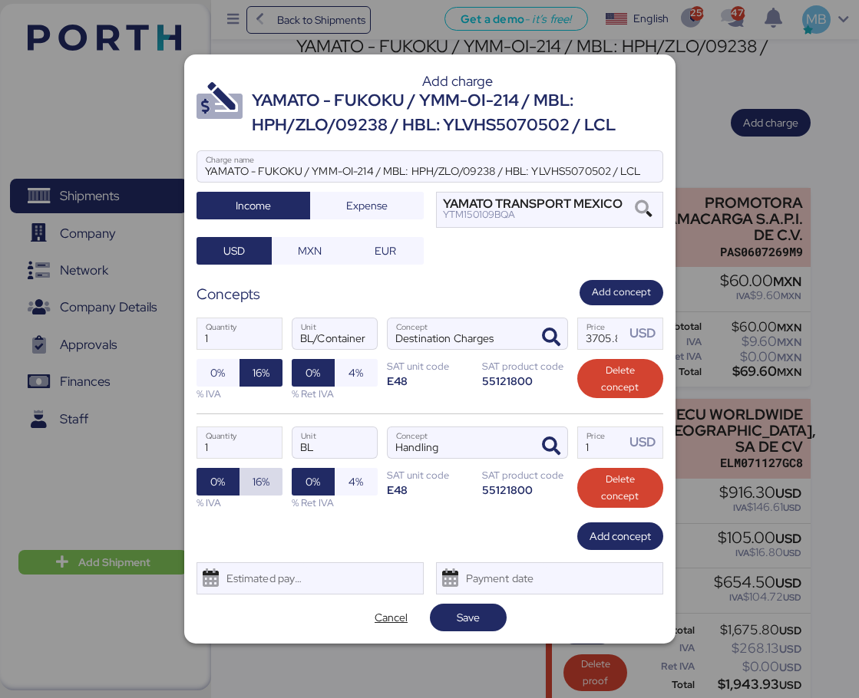
click at [254, 483] on span "16%" at bounding box center [260, 482] width 17 height 18
drag, startPoint x: 579, startPoint y: 441, endPoint x: 548, endPoint y: 436, distance: 31.0
click at [549, 436] on div "1 Quantity BL Unit Handling Concept 1 Price USD 0% 16% % IVA 0% 4% % Ret IVA SA…" at bounding box center [429, 468] width 467 height 109
type input "36"
click at [623, 532] on span "Add concept" at bounding box center [619, 536] width 61 height 18
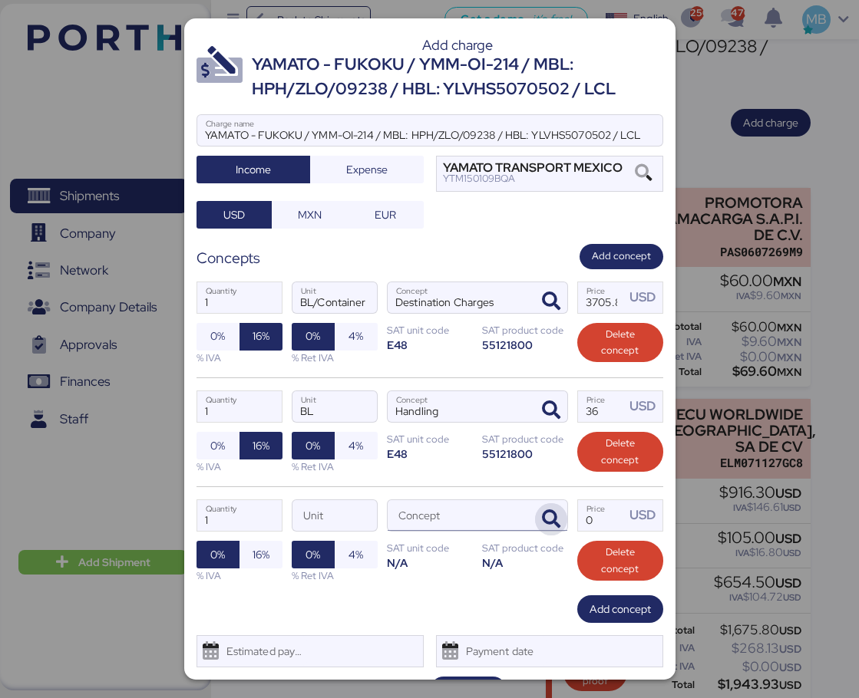
click at [545, 517] on icon "button" at bounding box center [551, 519] width 18 height 18
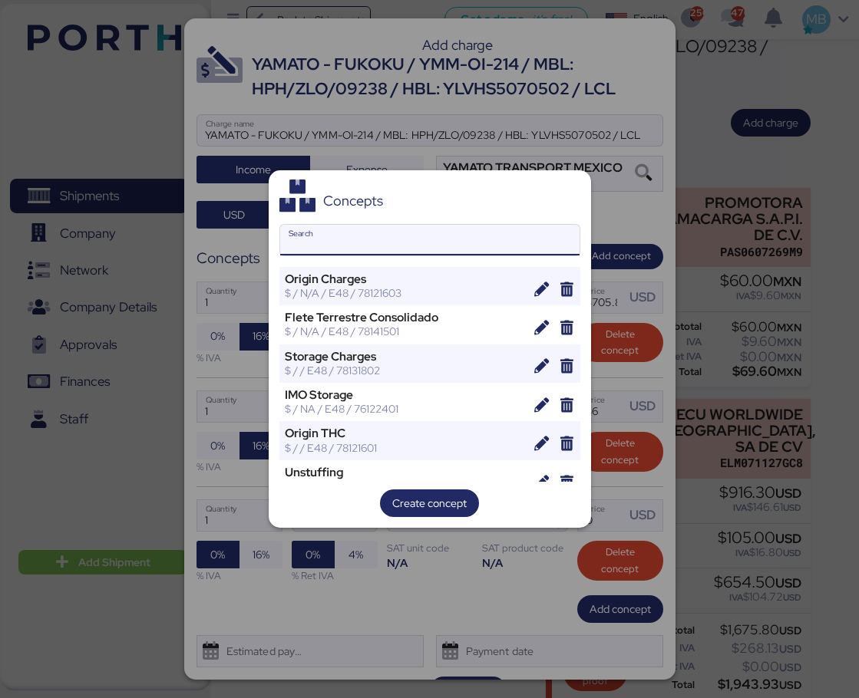
click at [433, 249] on input "Search" at bounding box center [429, 240] width 299 height 31
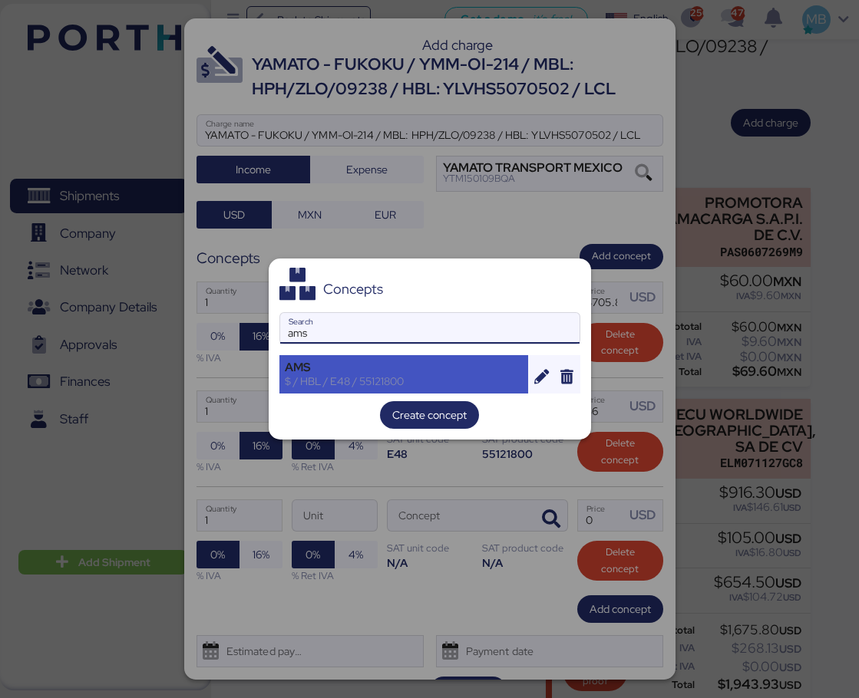
type input "ams"
click at [415, 368] on div "AMS" at bounding box center [404, 368] width 239 height 14
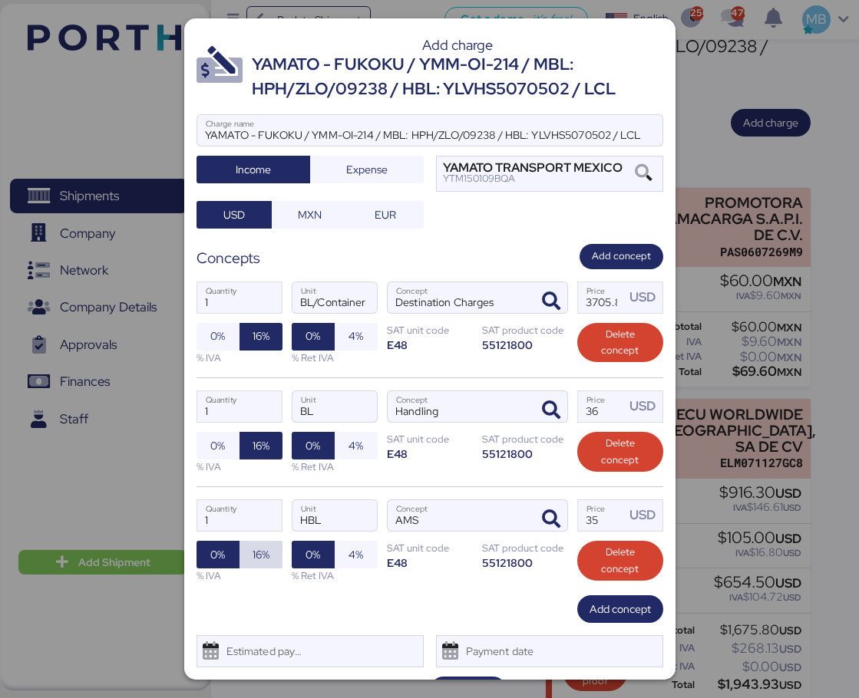
click at [259, 551] on span "16%" at bounding box center [260, 555] width 17 height 18
drag, startPoint x: 582, startPoint y: 523, endPoint x: 562, endPoint y: 522, distance: 20.0
click at [562, 522] on div "1 Quantity HBL Unit AMS Concept 35 Price USD 0% 16% % IVA 0% 4% % Ret IVA SAT u…" at bounding box center [429, 541] width 467 height 109
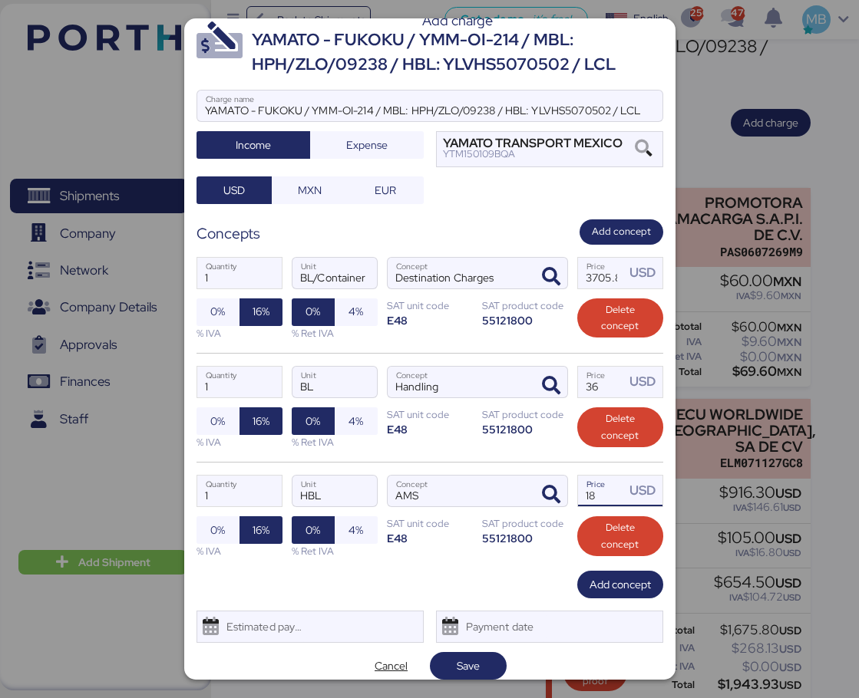
scroll to position [37, 0]
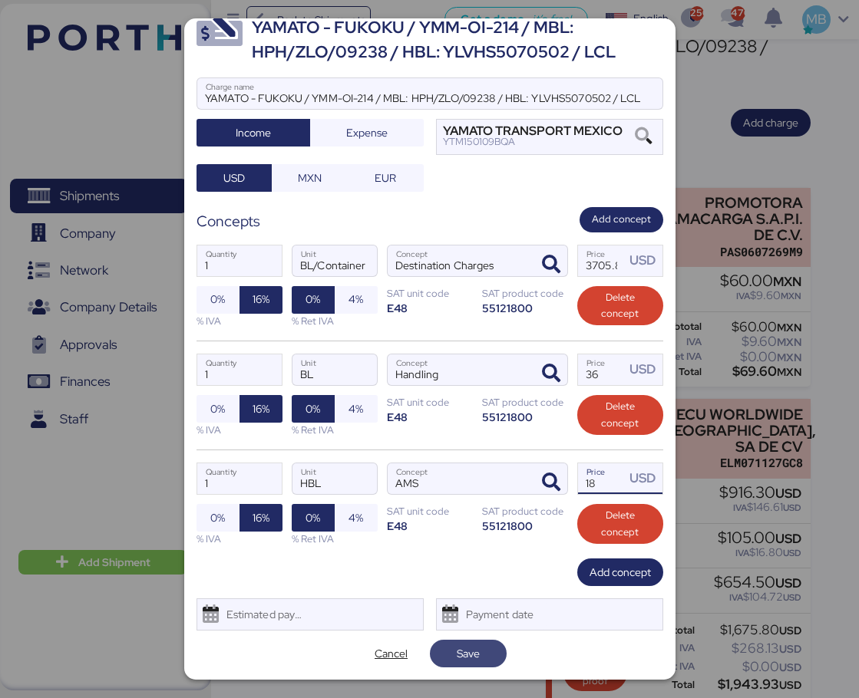
type input "18"
click at [475, 646] on span "Save" at bounding box center [468, 653] width 52 height 21
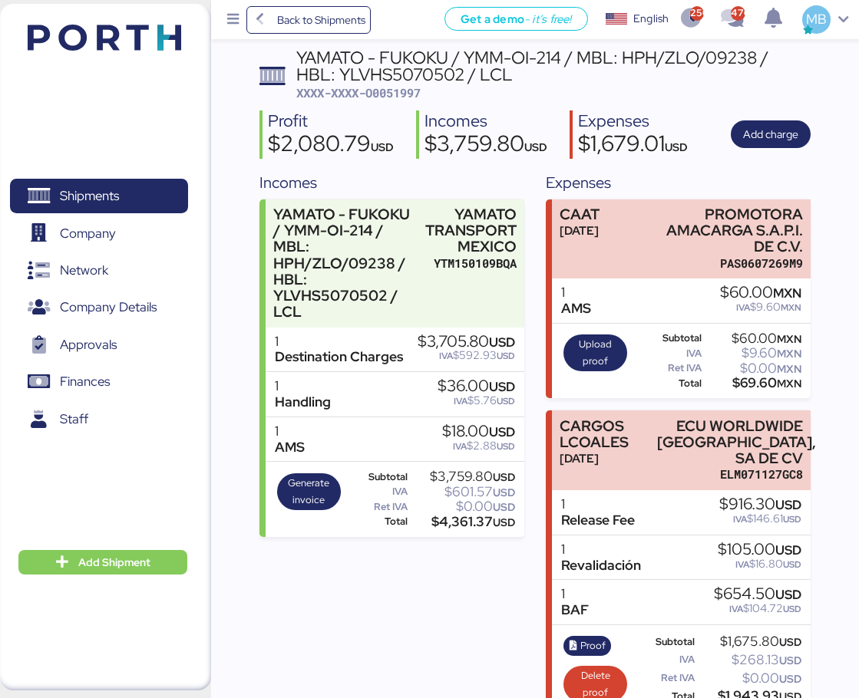
scroll to position [102, 0]
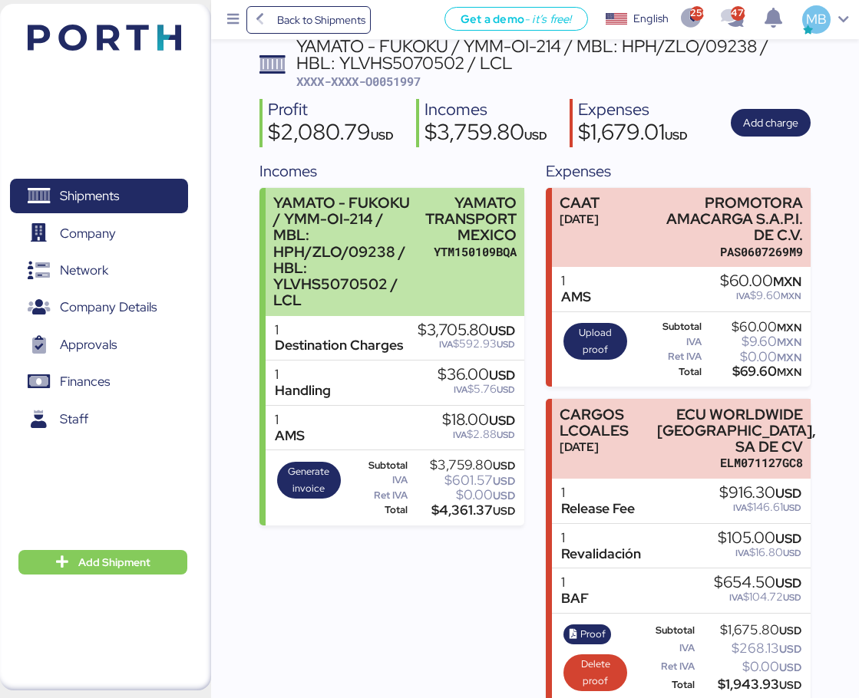
click at [424, 246] on div "YAMATO - FUKOKU / YMM-OI-214 / MBL: HPH/ZLO/09238 / HBL: YLVHS5070502 / LCL YAM…" at bounding box center [395, 252] width 258 height 128
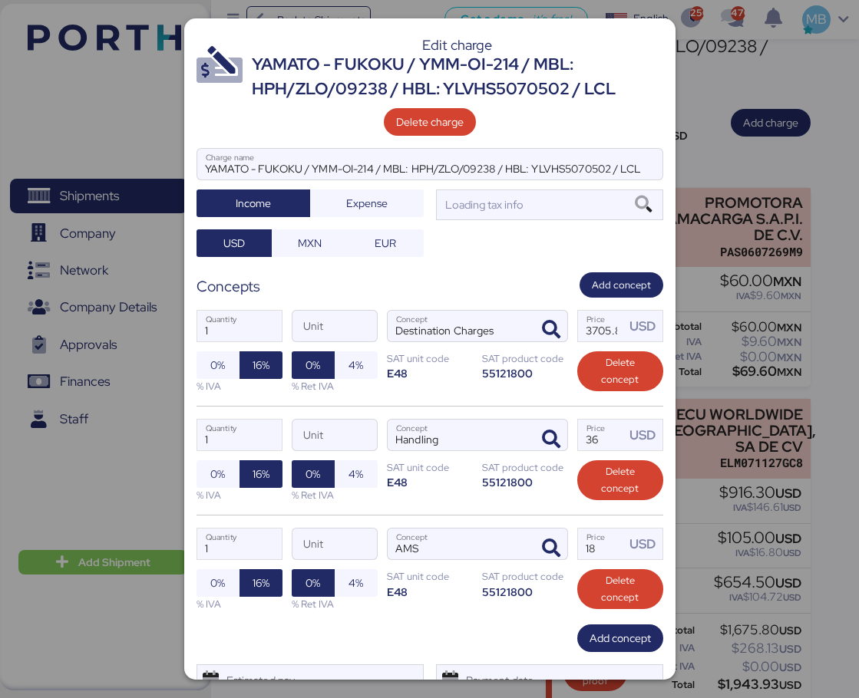
scroll to position [0, 0]
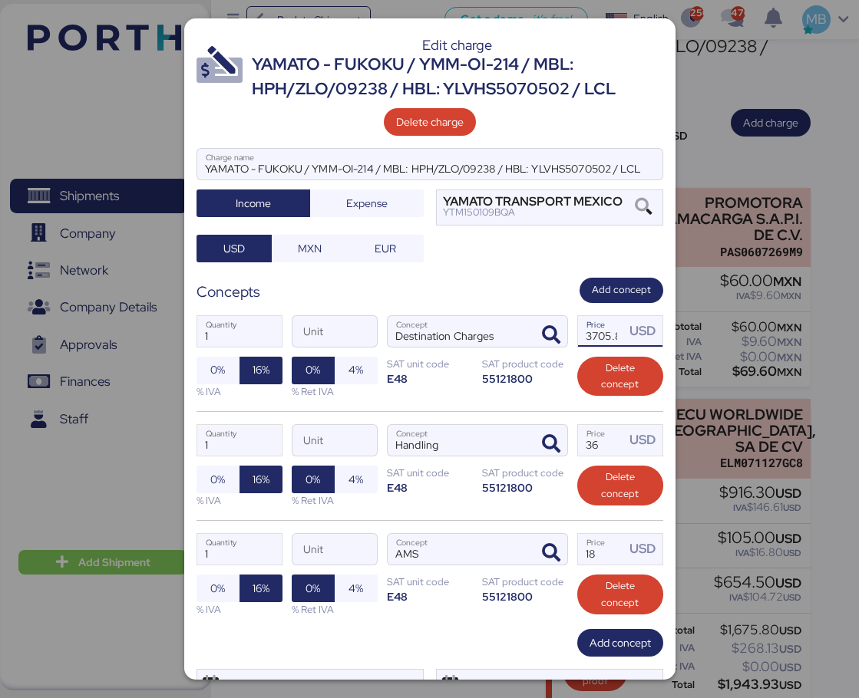
click at [579, 335] on input "3705.8" at bounding box center [602, 331] width 48 height 31
drag, startPoint x: 582, startPoint y: 335, endPoint x: 568, endPoint y: 335, distance: 14.6
click at [578, 335] on input "3705.8" at bounding box center [602, 331] width 48 height 31
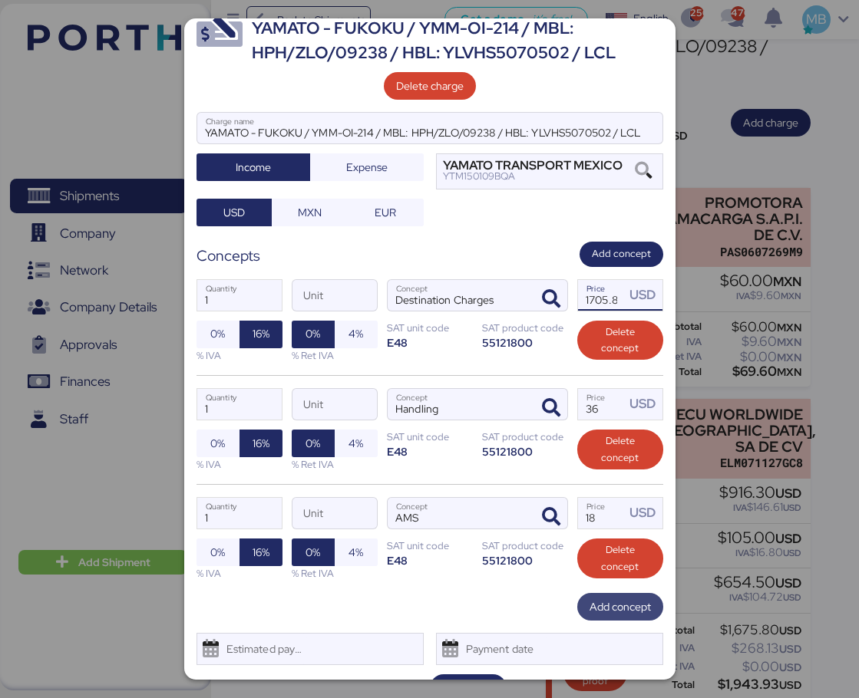
scroll to position [71, 0]
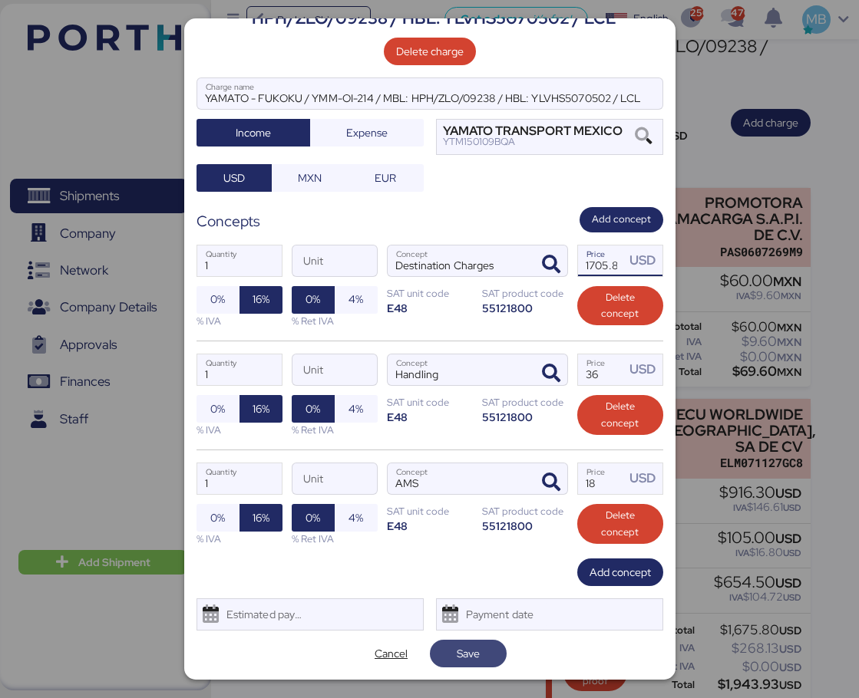
type input "1705.8"
click at [467, 646] on span "Save" at bounding box center [468, 654] width 23 height 18
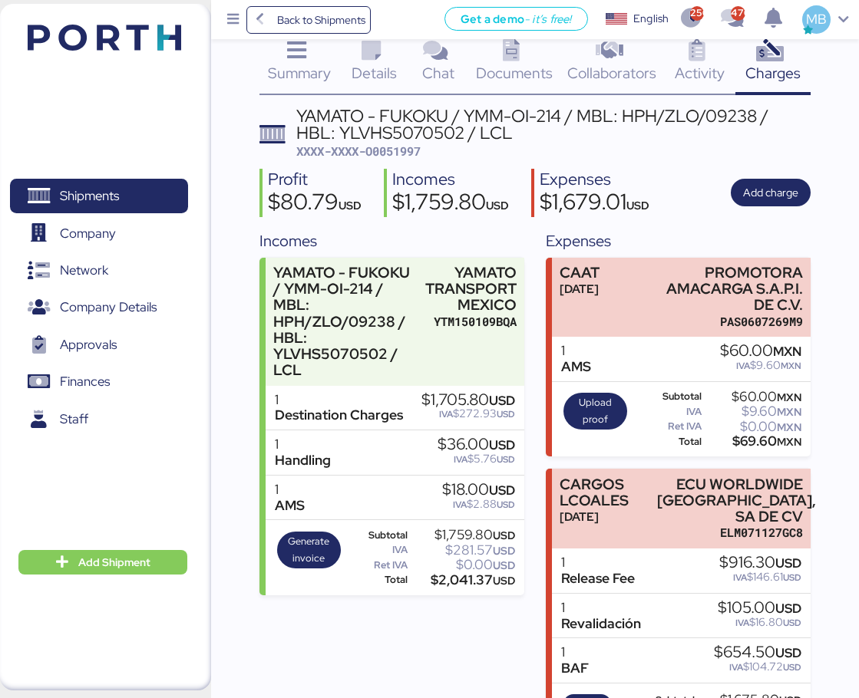
scroll to position [0, 0]
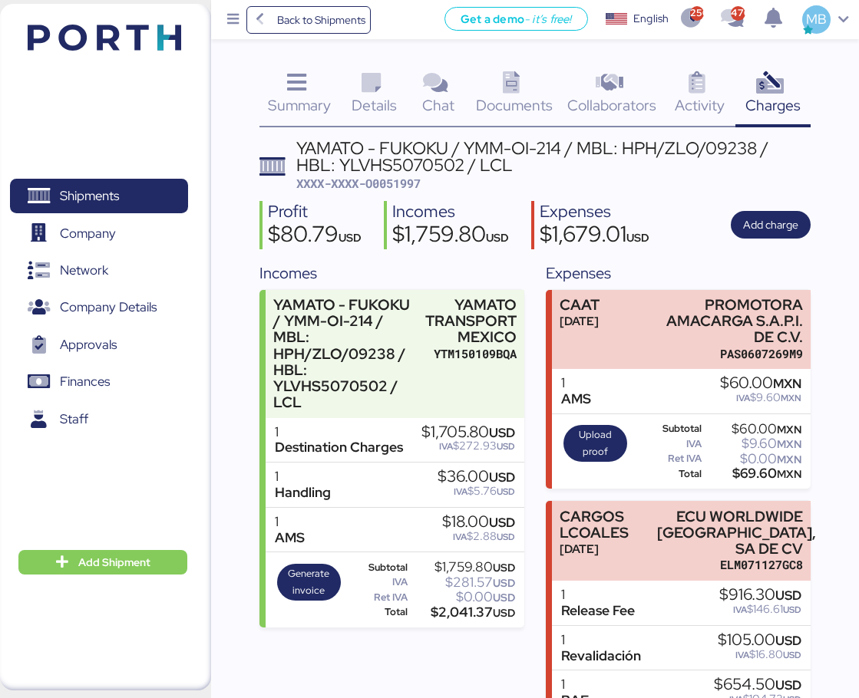
click at [397, 176] on span "XXXX-XXXX-O0051997" at bounding box center [358, 183] width 124 height 15
copy span "O0051997"
click at [124, 190] on span "Shipments" at bounding box center [98, 196] width 165 height 22
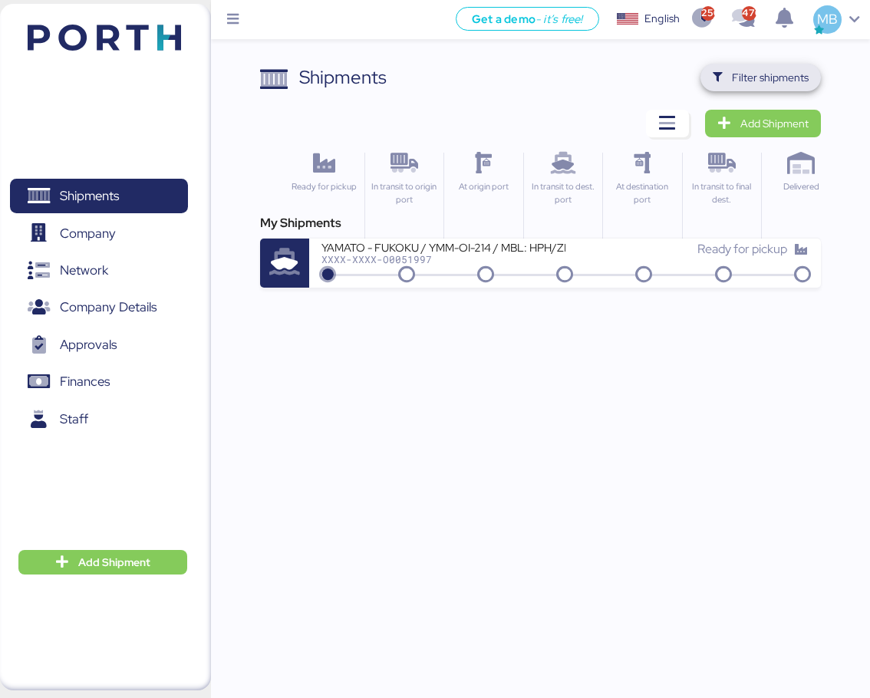
click at [790, 78] on span "Filter shipments" at bounding box center [770, 77] width 77 height 18
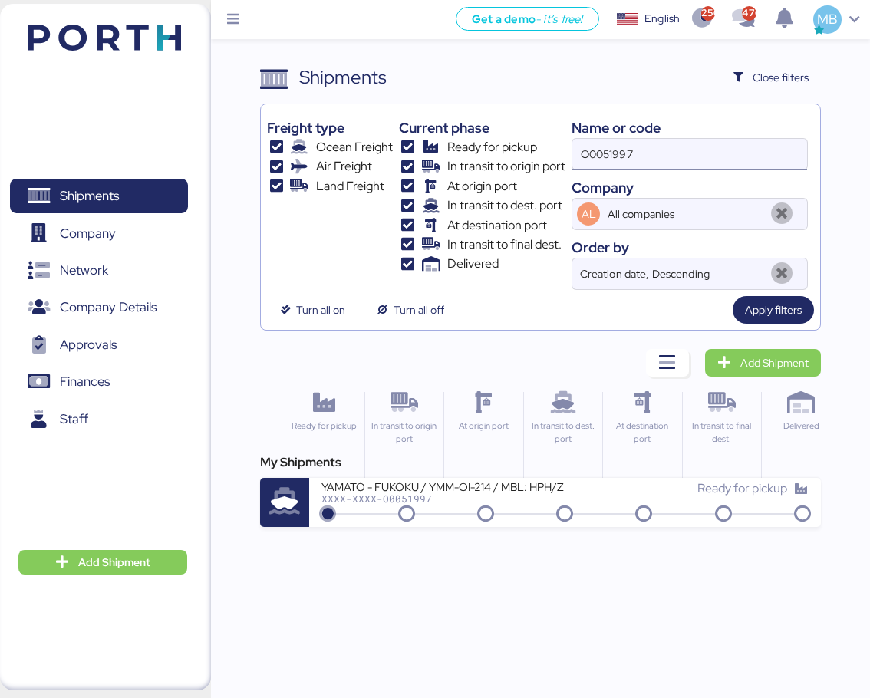
drag, startPoint x: 690, startPoint y: 157, endPoint x: 585, endPoint y: 153, distance: 105.2
click at [585, 153] on input "O0051997" at bounding box center [689, 154] width 234 height 31
paste input "O0051998"
type input "O0051998"
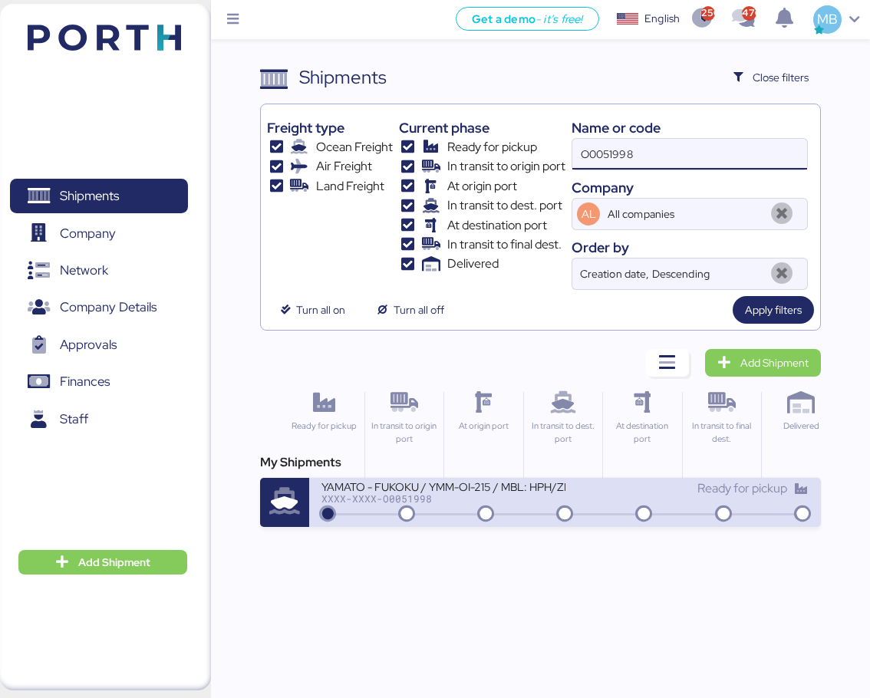
click at [537, 496] on div "XXXX-XXXX-O0051998" at bounding box center [443, 498] width 243 height 11
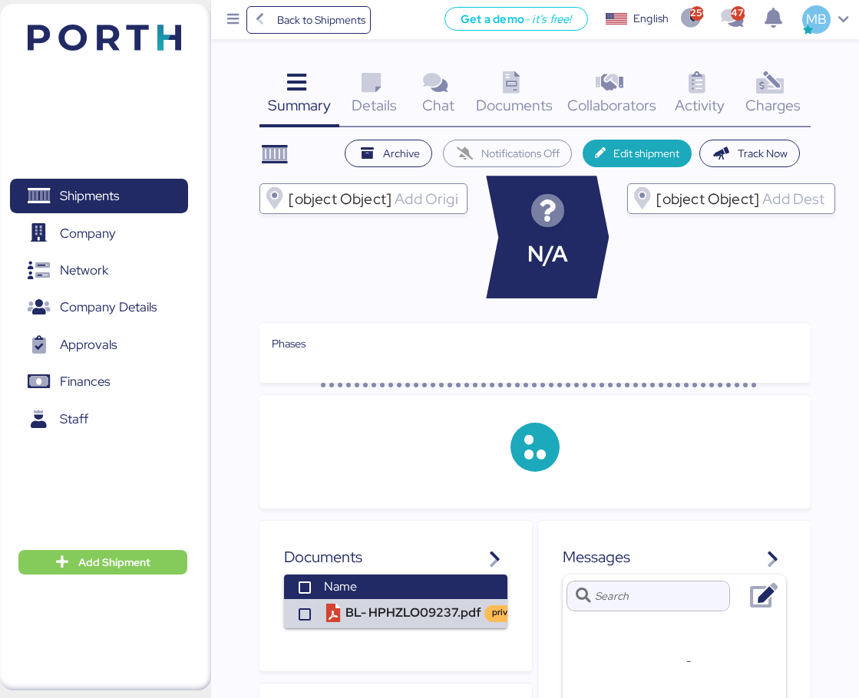
click at [799, 82] on div "Charges 0" at bounding box center [772, 96] width 75 height 64
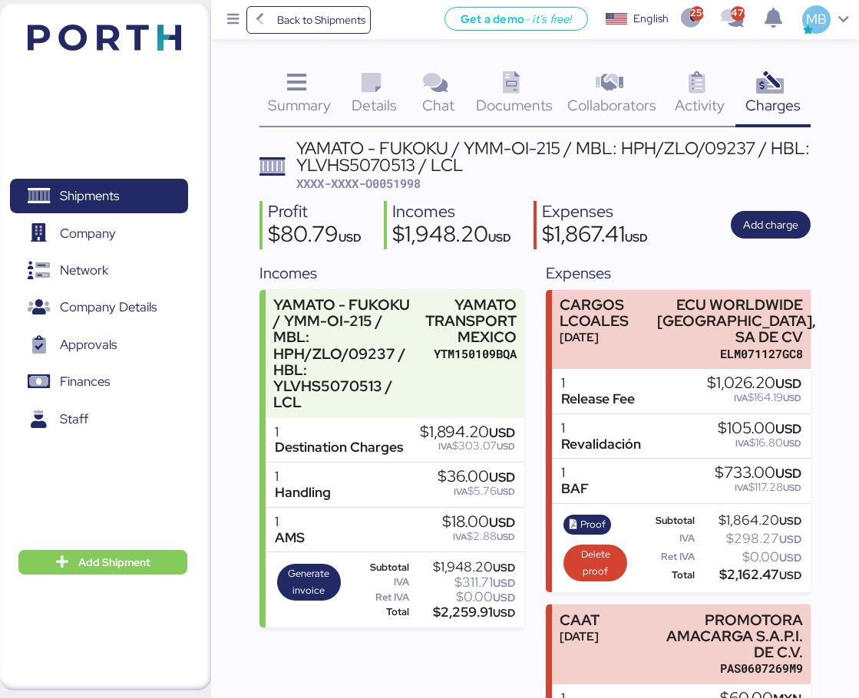
click at [373, 91] on icon at bounding box center [371, 83] width 33 height 22
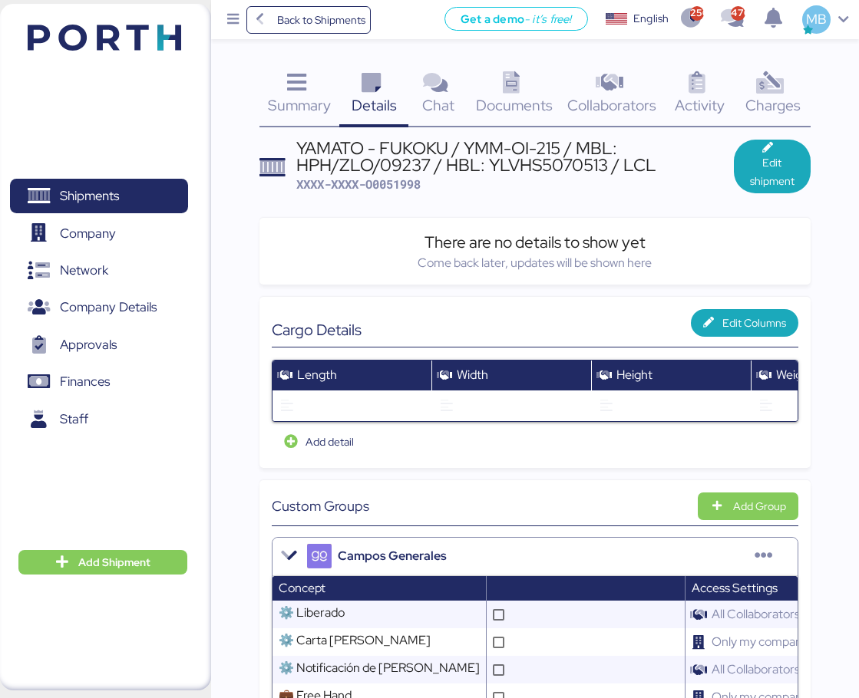
click at [402, 185] on span "XXXX-XXXX-O0051998" at bounding box center [358, 184] width 124 height 15
copy span "O0051998"
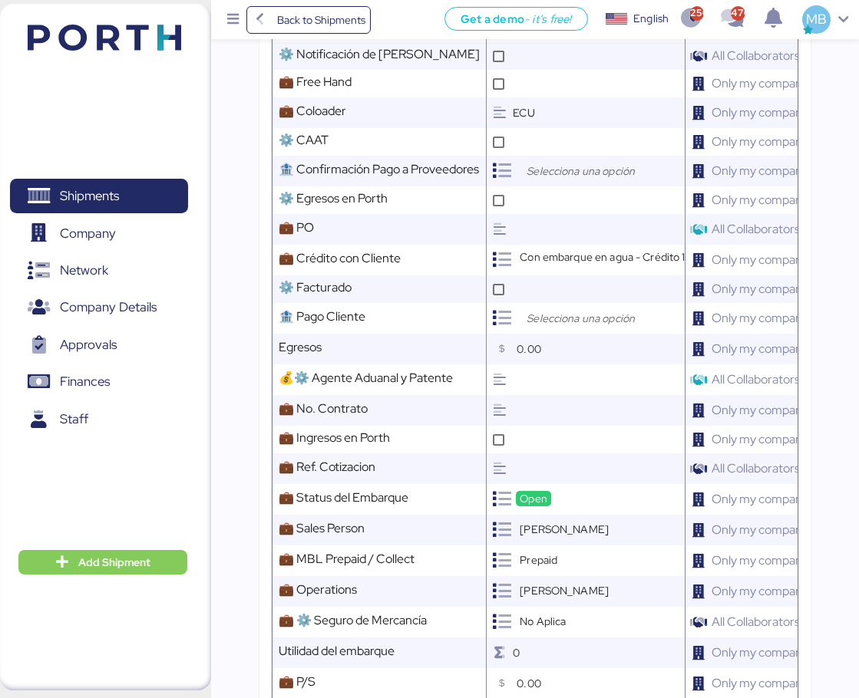
scroll to position [767, 0]
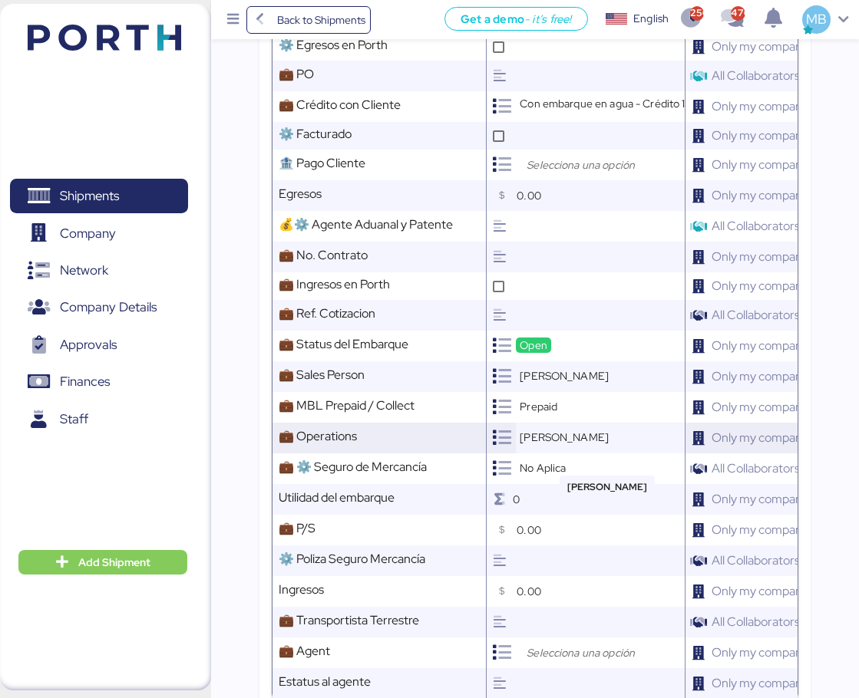
click at [556, 444] on span "[PERSON_NAME]" at bounding box center [564, 438] width 89 height 14
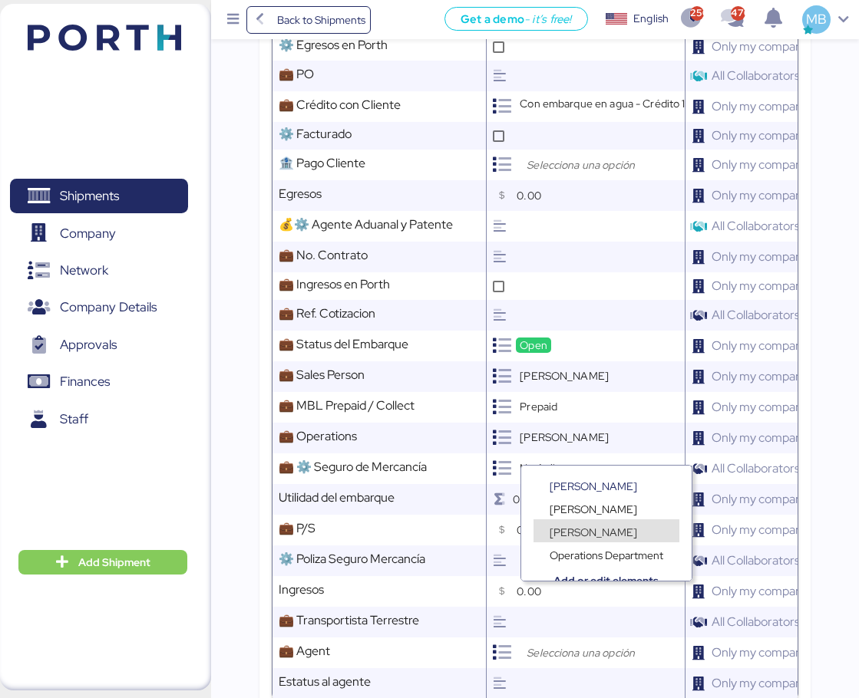
click at [583, 533] on span "[PERSON_NAME]" at bounding box center [592, 533] width 87 height 14
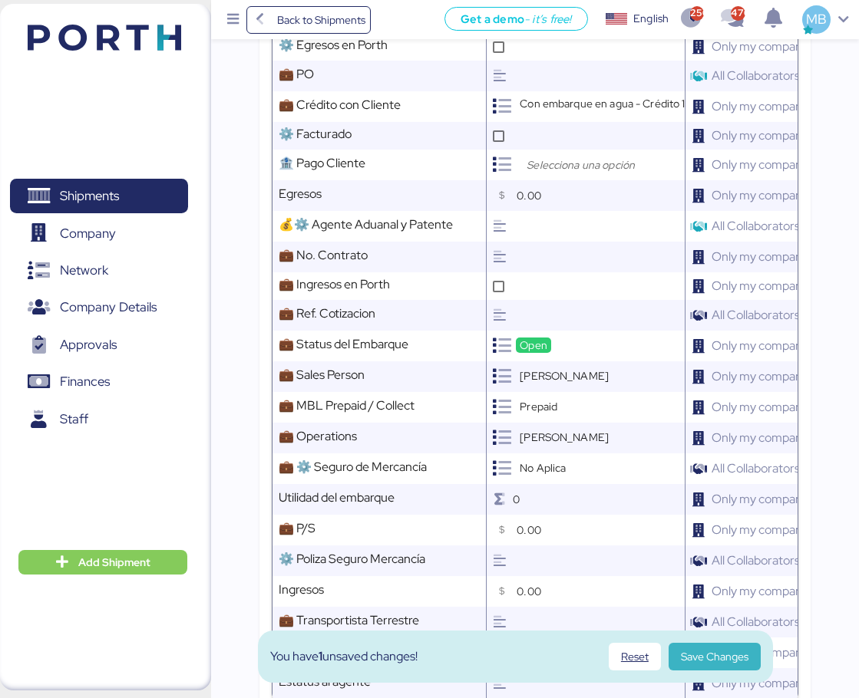
click at [720, 649] on span "Save Changes" at bounding box center [715, 657] width 68 height 18
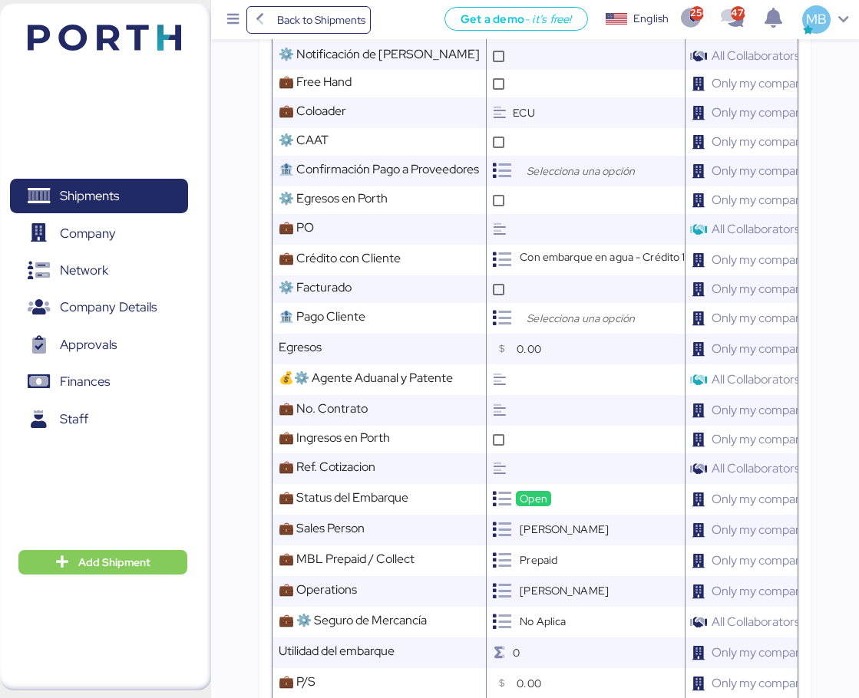
scroll to position [0, 0]
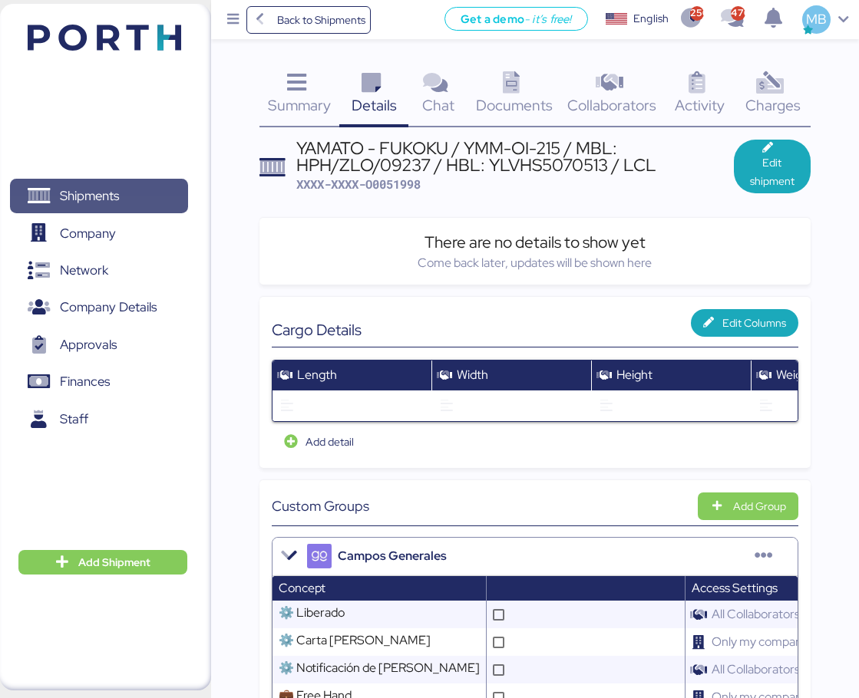
click at [129, 200] on span "Shipments" at bounding box center [98, 196] width 165 height 22
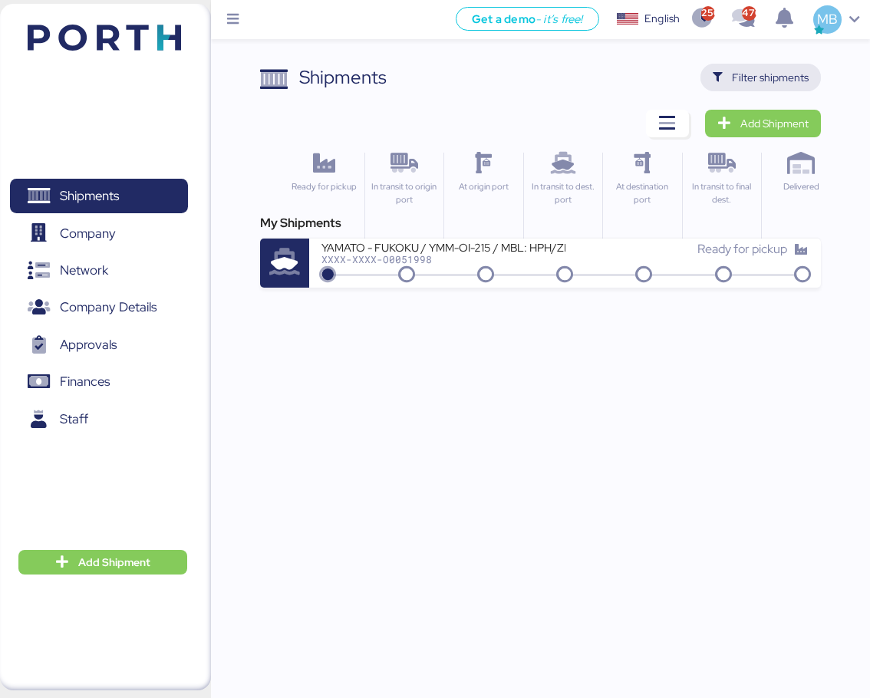
click at [790, 78] on span "Filter shipments" at bounding box center [770, 77] width 77 height 18
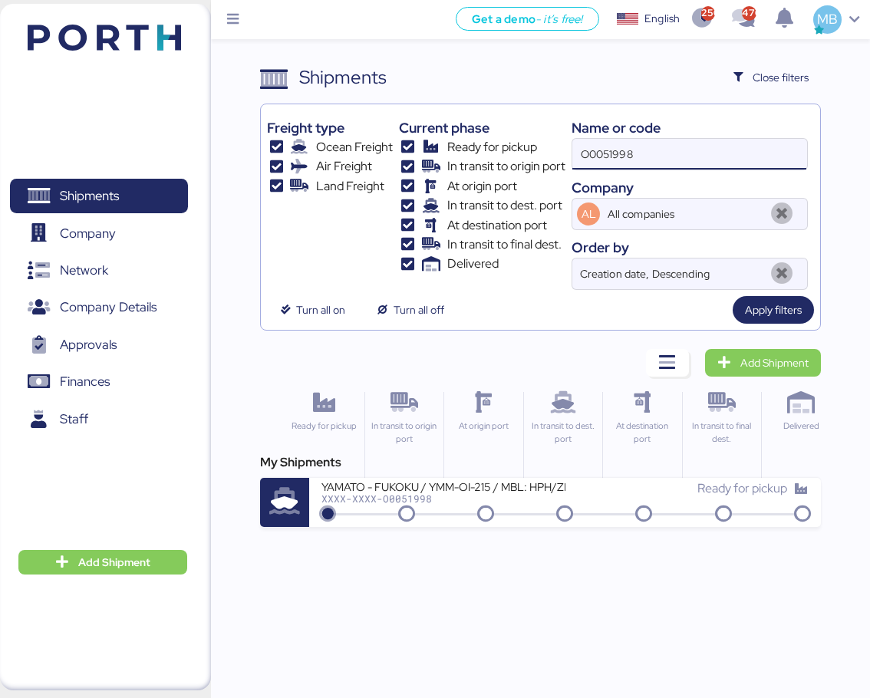
drag, startPoint x: 669, startPoint y: 158, endPoint x: 534, endPoint y: 159, distance: 135.1
click at [534, 159] on div "Freight type Ocean Freight Air Freight Land Freight Current phase Ready for pic…" at bounding box center [540, 201] width 546 height 180
paste input "O0051997"
type input "O0051997"
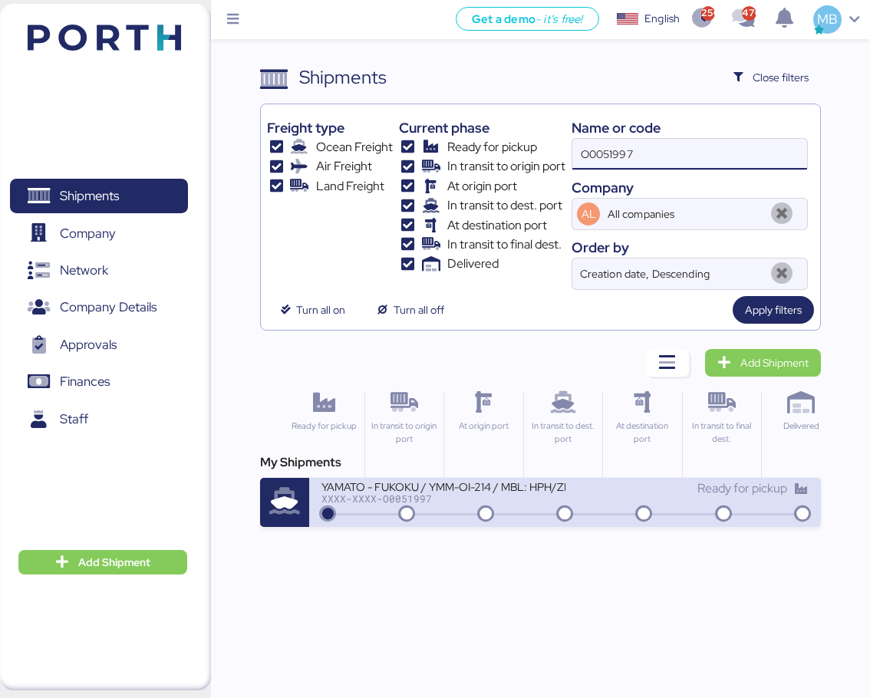
click at [500, 504] on div "XXXX-XXXX-O0051997" at bounding box center [443, 498] width 243 height 11
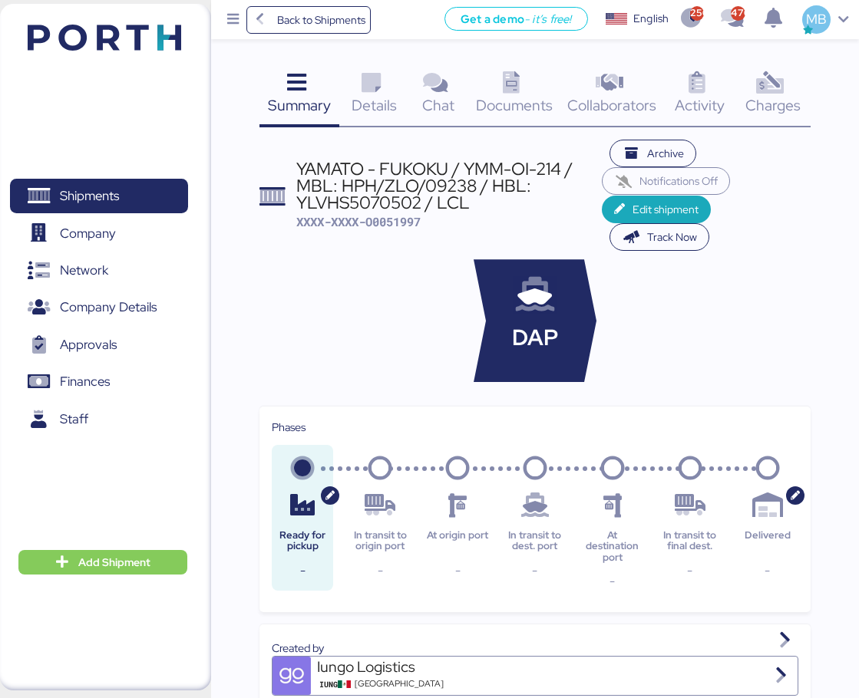
click at [364, 99] on span "Details" at bounding box center [373, 105] width 45 height 20
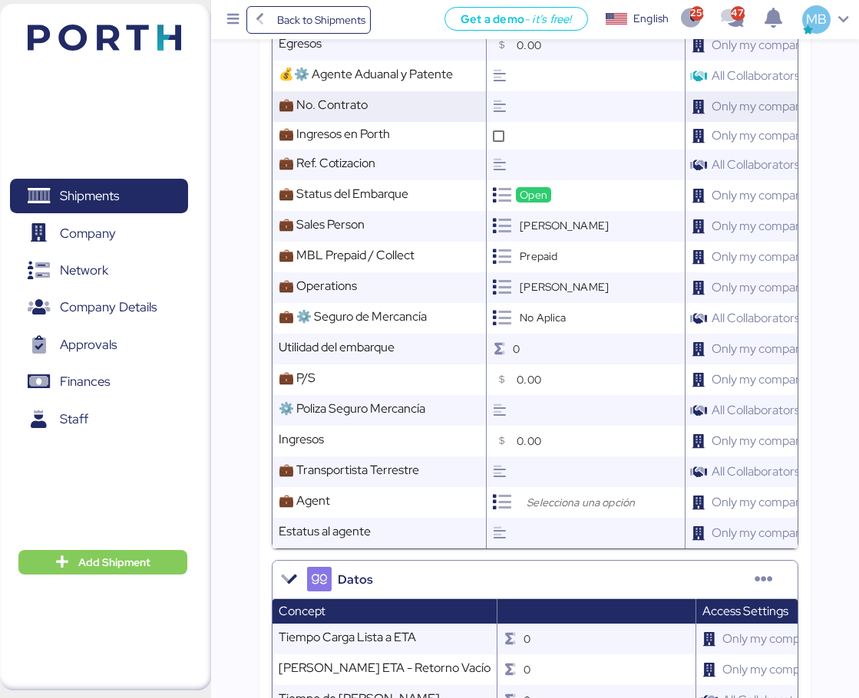
scroll to position [921, 0]
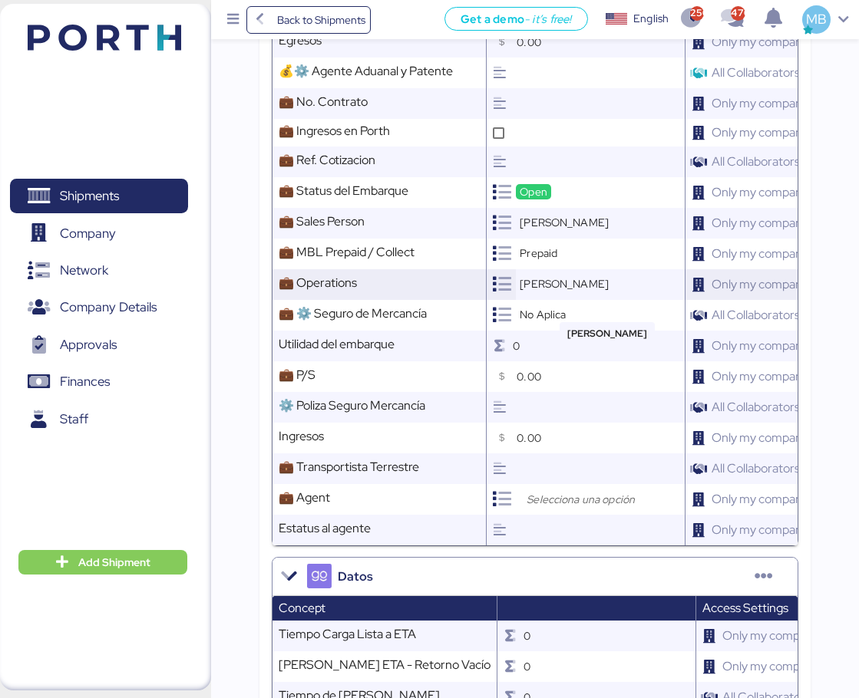
click at [547, 291] on span "[PERSON_NAME]" at bounding box center [564, 284] width 89 height 14
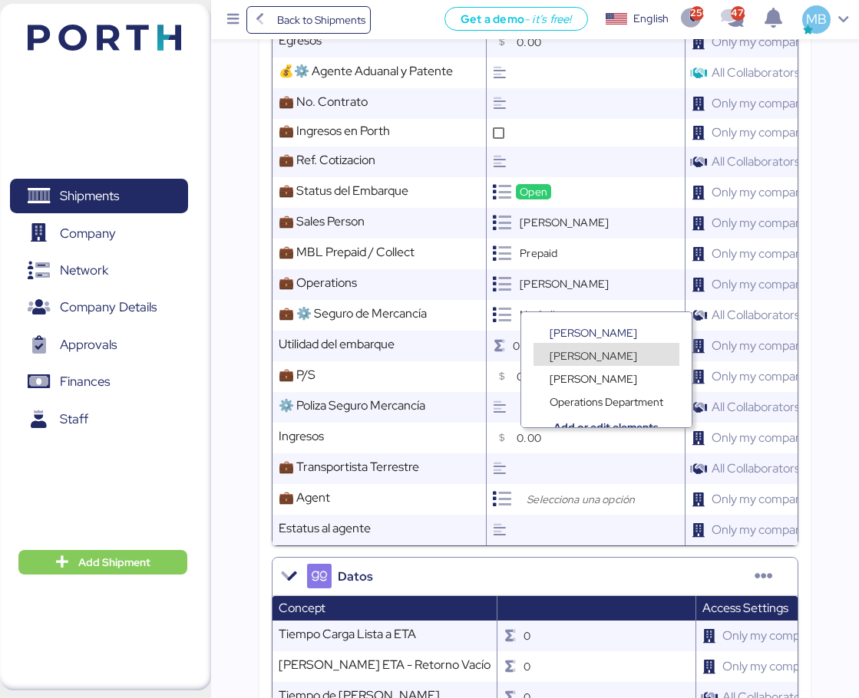
click at [604, 355] on span "[PERSON_NAME]" at bounding box center [592, 356] width 87 height 14
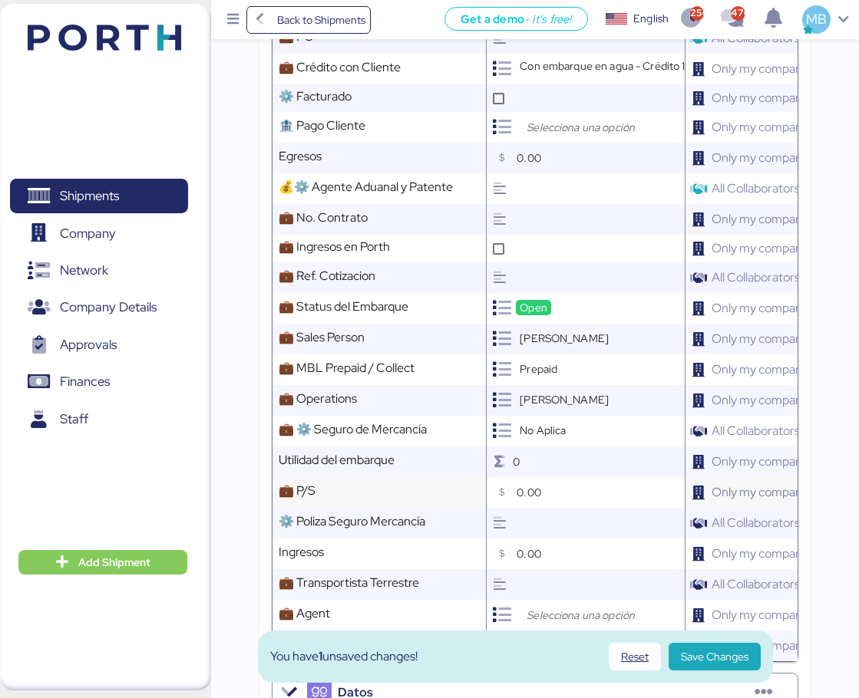
scroll to position [767, 0]
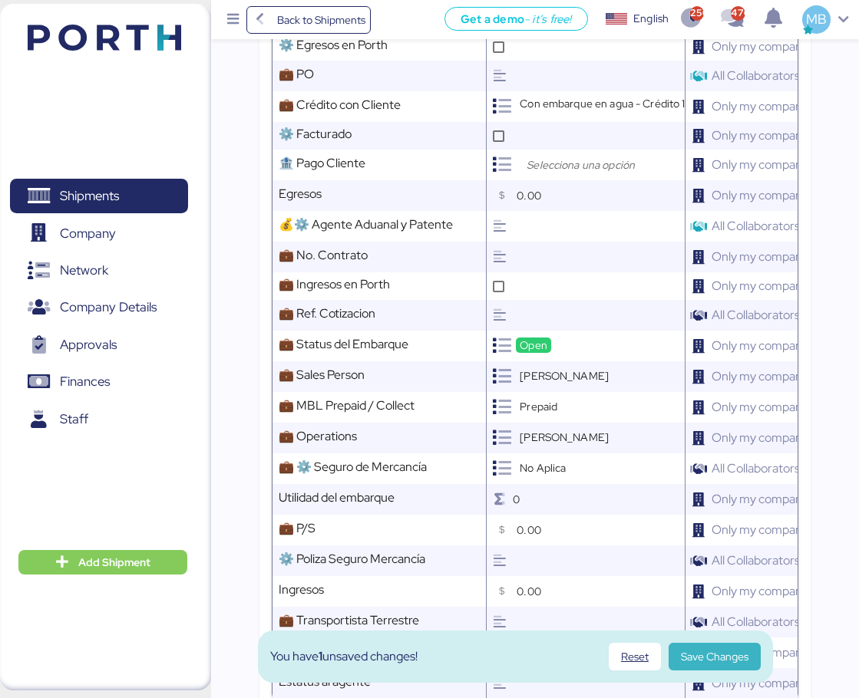
click at [724, 654] on span "Save Changes" at bounding box center [715, 657] width 68 height 18
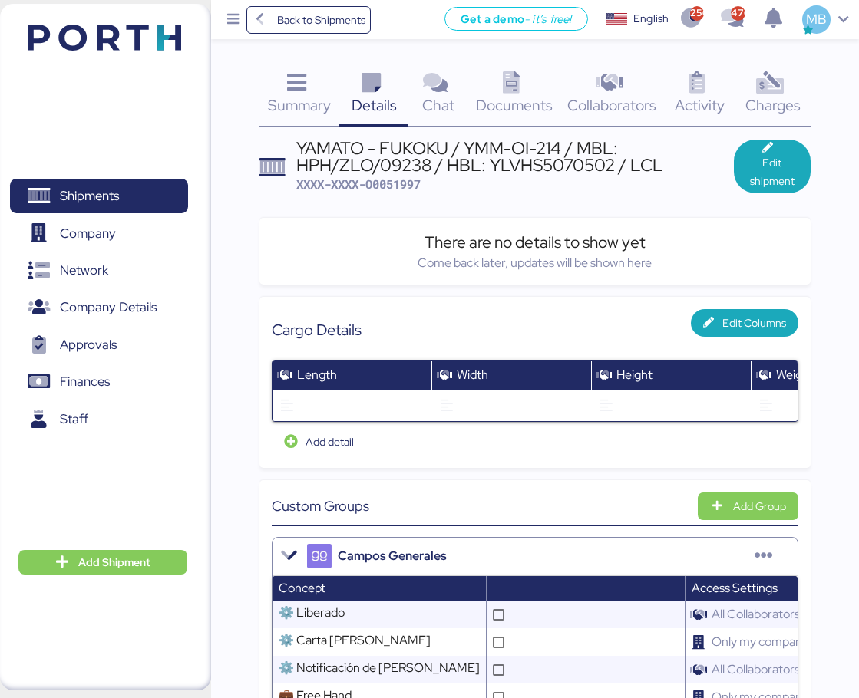
click at [785, 94] on icon at bounding box center [770, 83] width 33 height 22
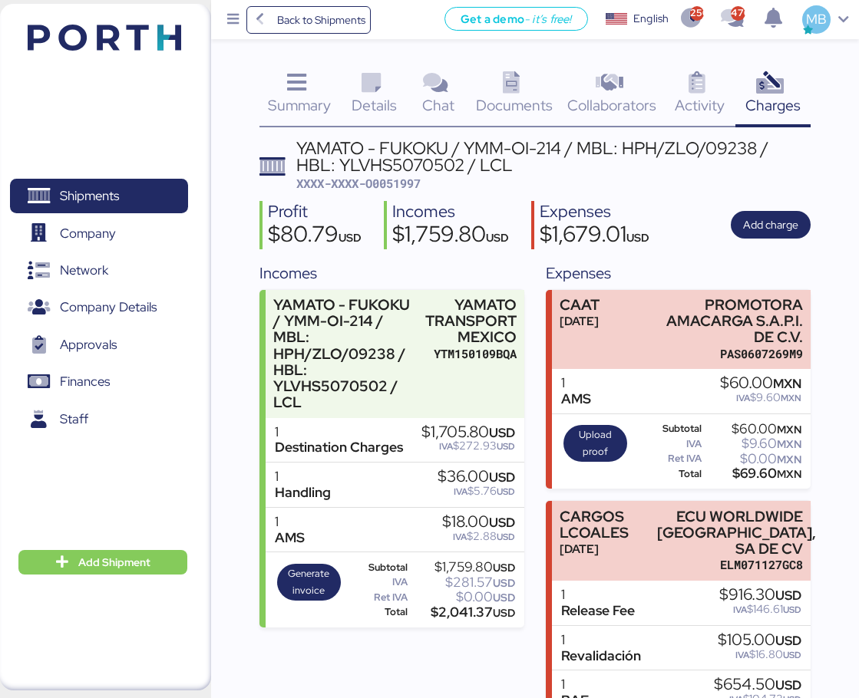
click at [359, 85] on icon at bounding box center [371, 83] width 33 height 22
